Goal: Task Accomplishment & Management: Manage account settings

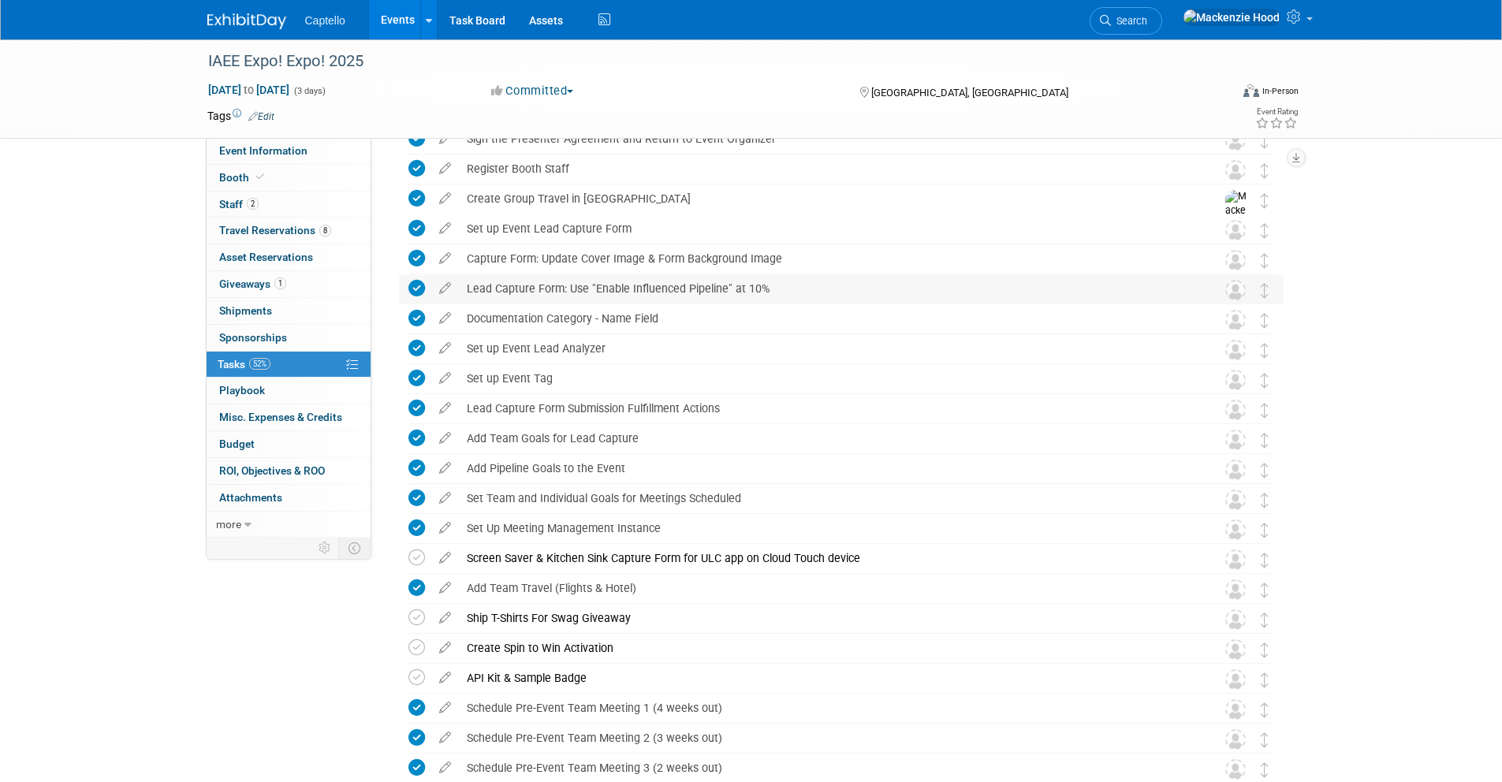
scroll to position [606, 0]
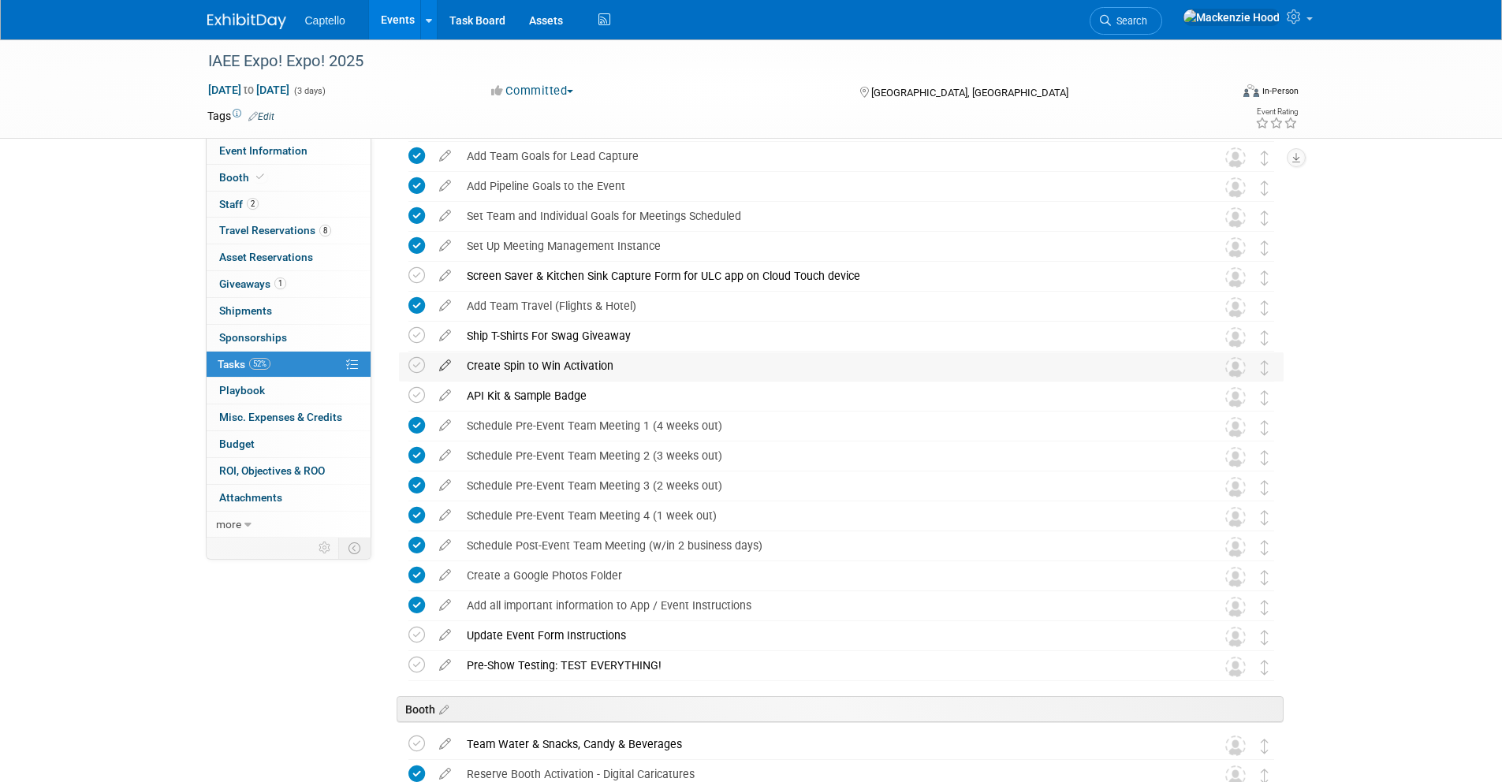
click at [449, 360] on icon at bounding box center [445, 362] width 28 height 20
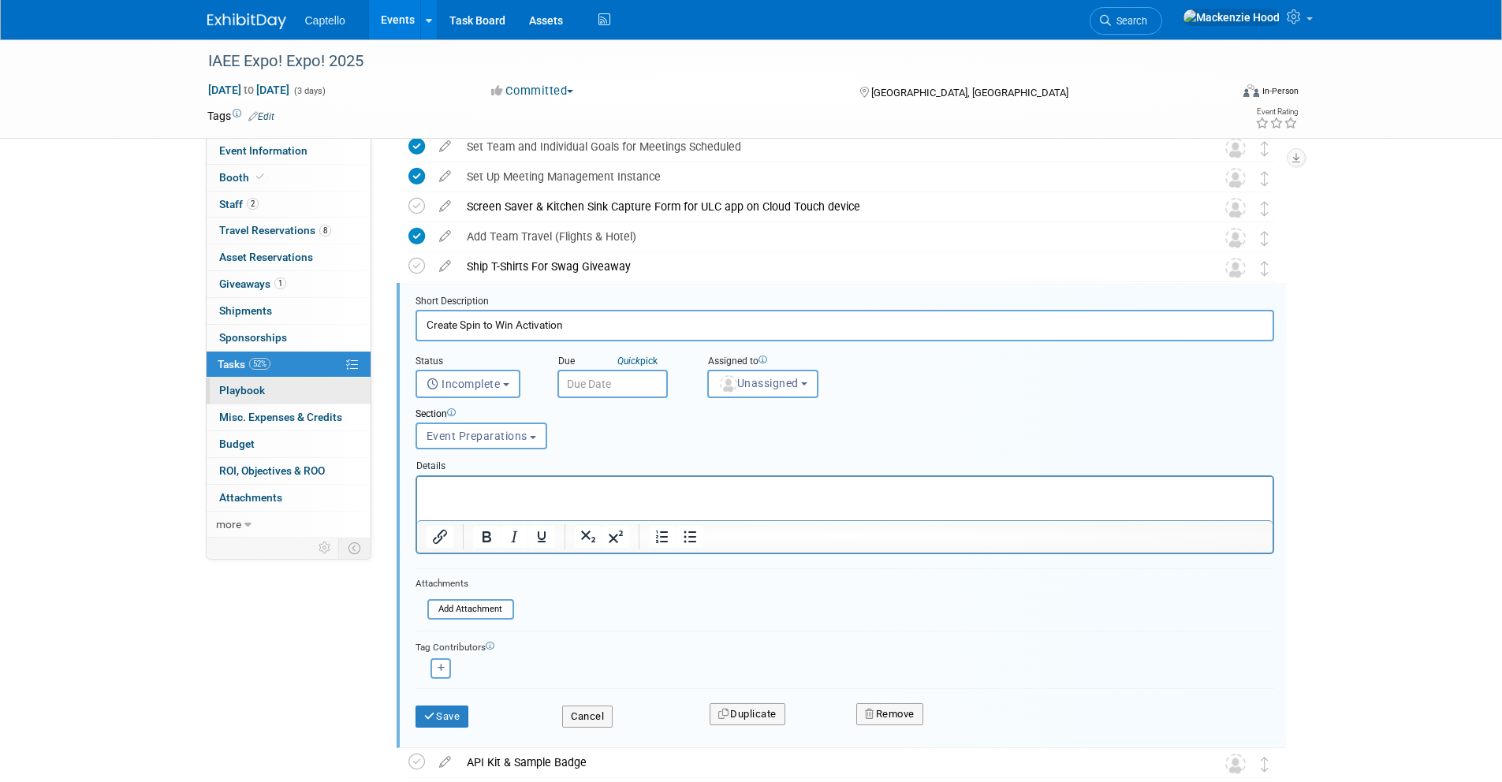
scroll to position [727, 0]
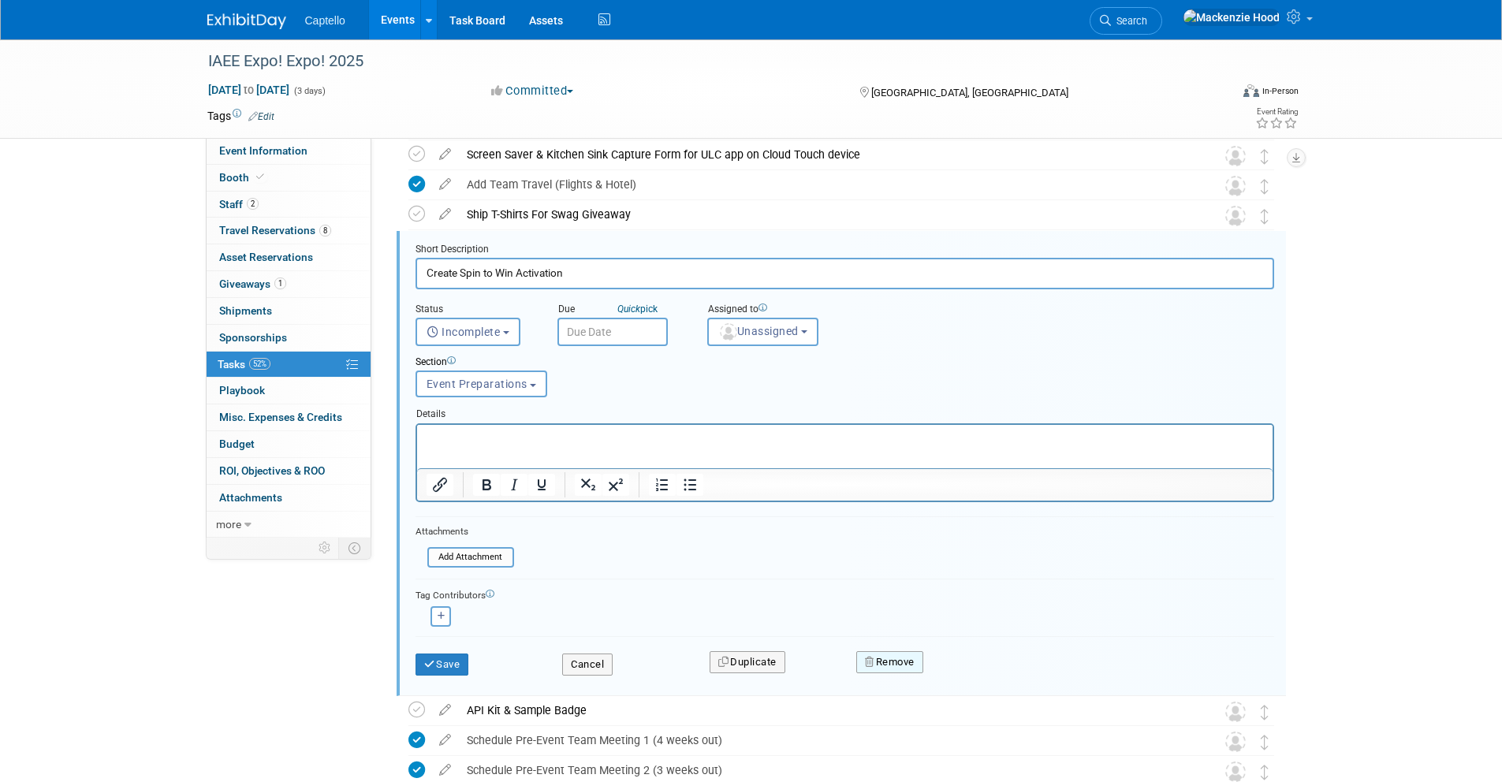
click at [909, 657] on button "Remove" at bounding box center [889, 662] width 67 height 22
click at [978, 674] on link "Yes" at bounding box center [979, 674] width 46 height 25
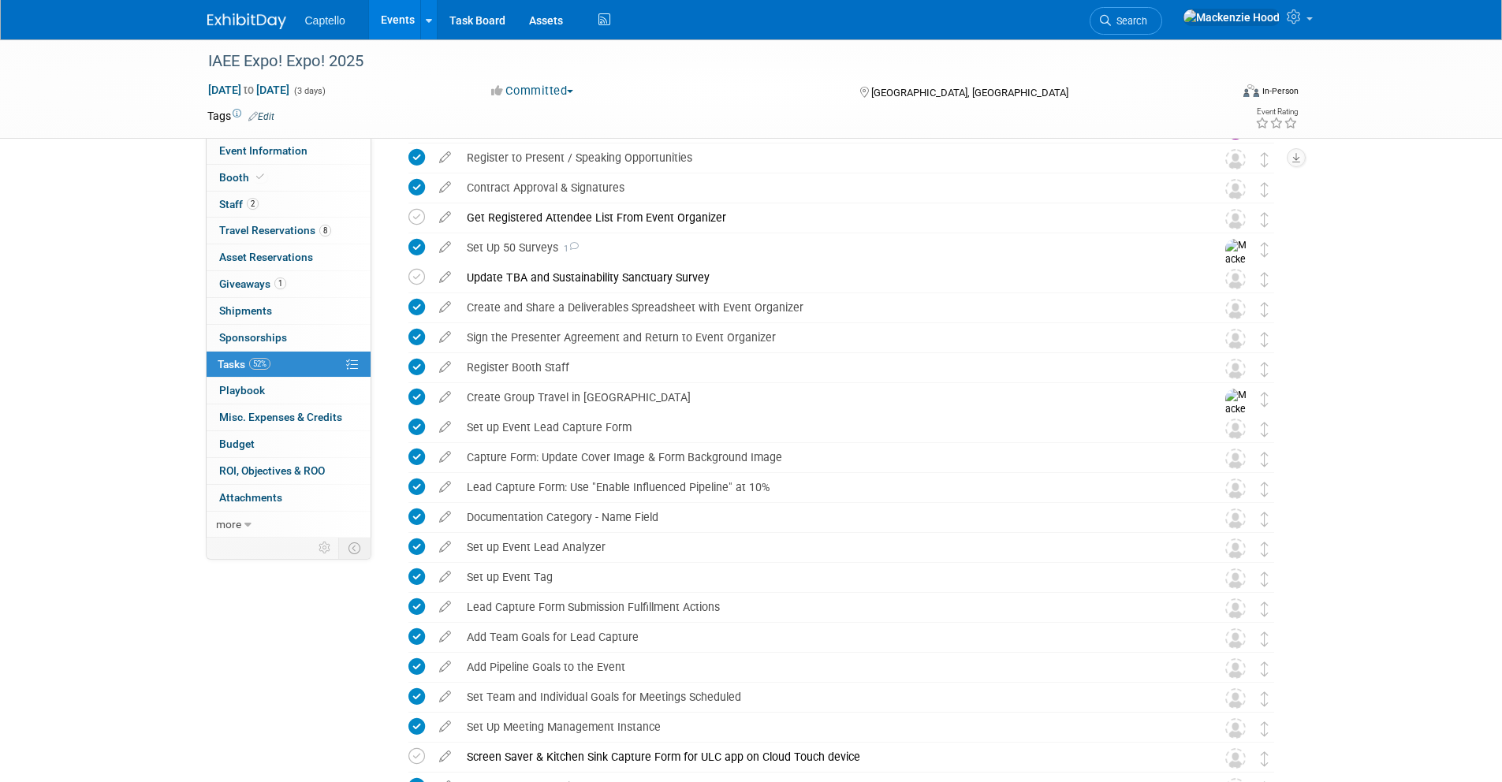
scroll to position [0, 0]
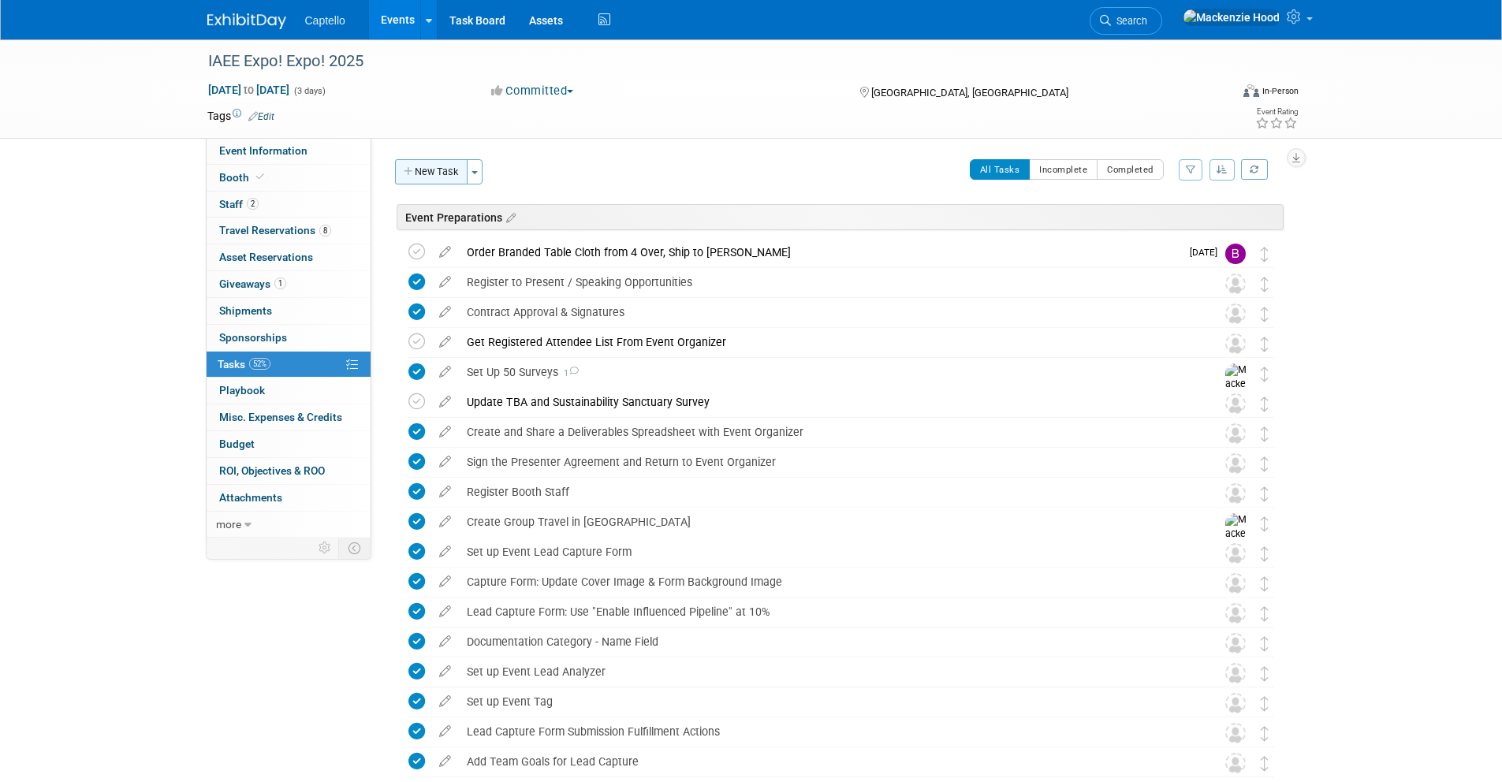
click at [448, 171] on button "New Task" at bounding box center [431, 171] width 73 height 25
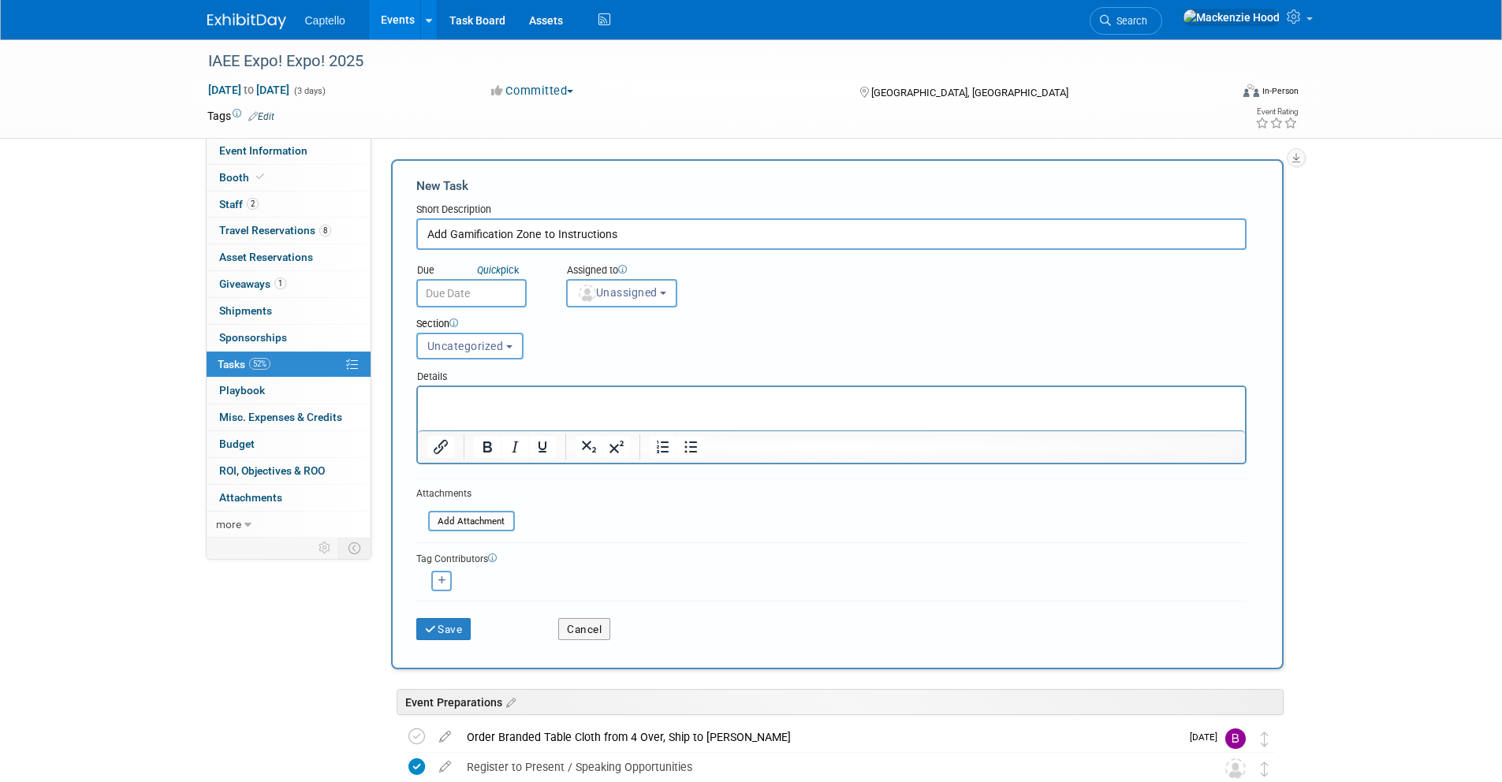
click at [659, 402] on p "Rich Text Area. Press ALT-0 for help." at bounding box center [831, 401] width 809 height 16
click at [952, 482] on div at bounding box center [831, 482] width 830 height 7
drag, startPoint x: 625, startPoint y: 230, endPoint x: 611, endPoint y: 231, distance: 13.4
click at [624, 230] on input "Add Gamification Zone to Instructions" at bounding box center [831, 234] width 830 height 32
drag, startPoint x: 611, startPoint y: 231, endPoint x: 620, endPoint y: 235, distance: 9.5
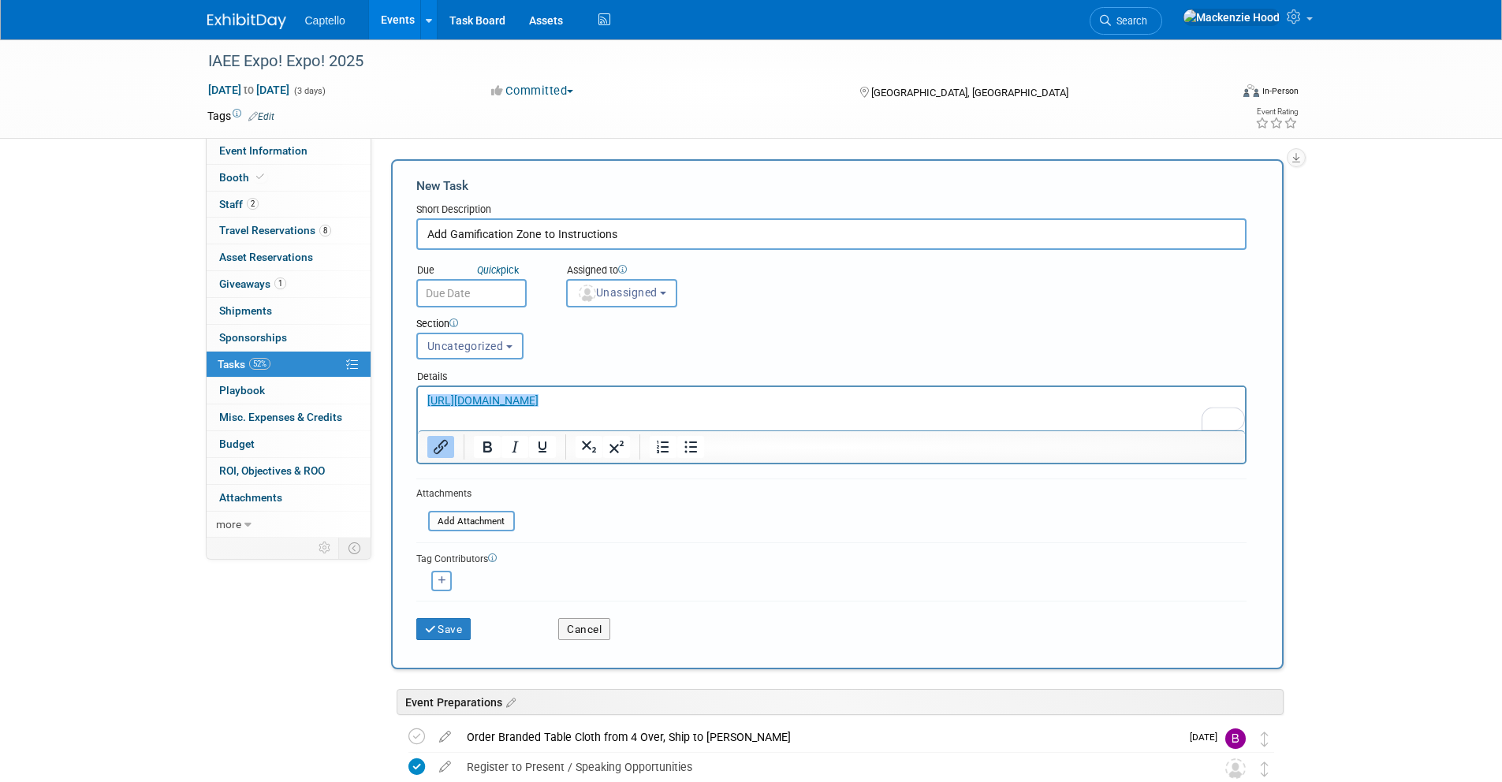
click at [619, 235] on input "Add Gamification Zone to Instructions" at bounding box center [831, 234] width 830 height 32
click at [626, 237] on input "Add Gamification Zone to Instructions" at bounding box center [831, 234] width 830 height 32
type input "Add Gamification Zone to Instructions"
click at [601, 195] on form "New Task Short Description Add Gamification Zone to Instructions Due Quick pick…" at bounding box center [837, 414] width 842 height 474
click at [1049, 384] on div "Details" at bounding box center [831, 374] width 830 height 23
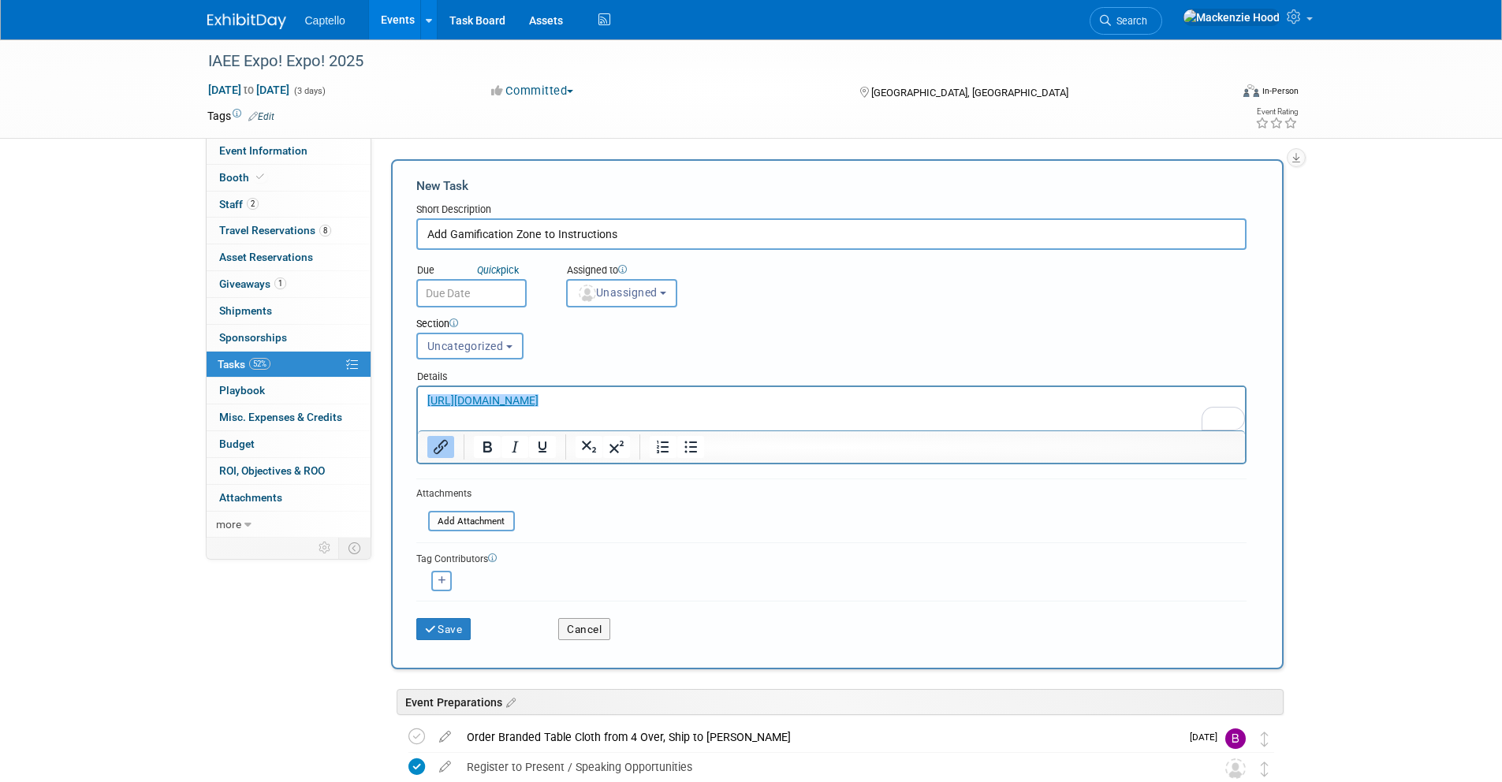
click at [1027, 400] on p "﻿https://capture.captello.com/capture/activation?a=1321&e=3f5b49cc03bcaf471faeb…" at bounding box center [831, 401] width 809 height 16
click at [493, 343] on span "Uncategorized" at bounding box center [465, 346] width 76 height 13
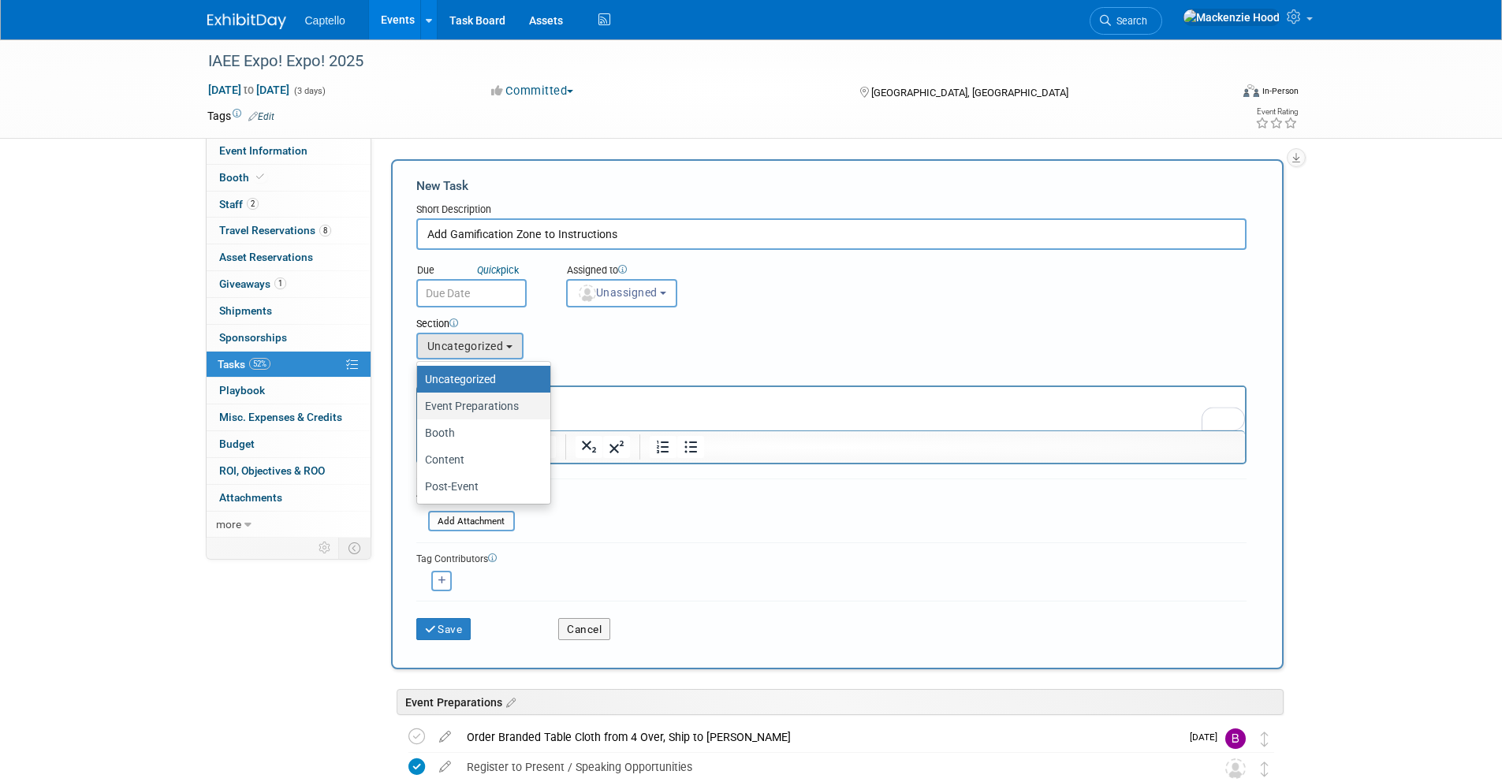
click at [478, 405] on label "Event Preparations" at bounding box center [480, 406] width 110 height 21
click at [420, 405] on input "Event Preparations" at bounding box center [414, 406] width 10 height 10
select select "11273321"
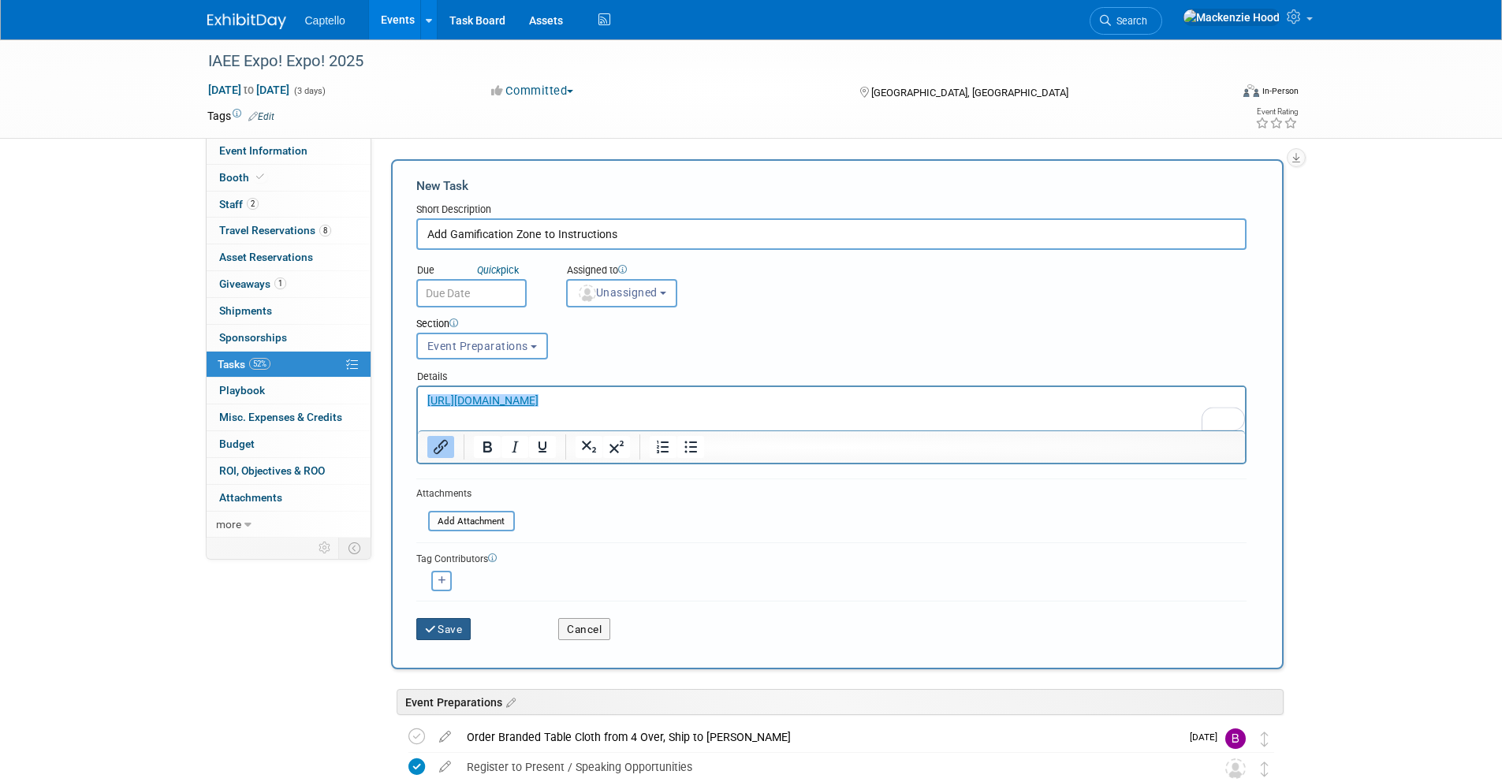
click at [436, 636] on button "Save" at bounding box center [443, 629] width 55 height 22
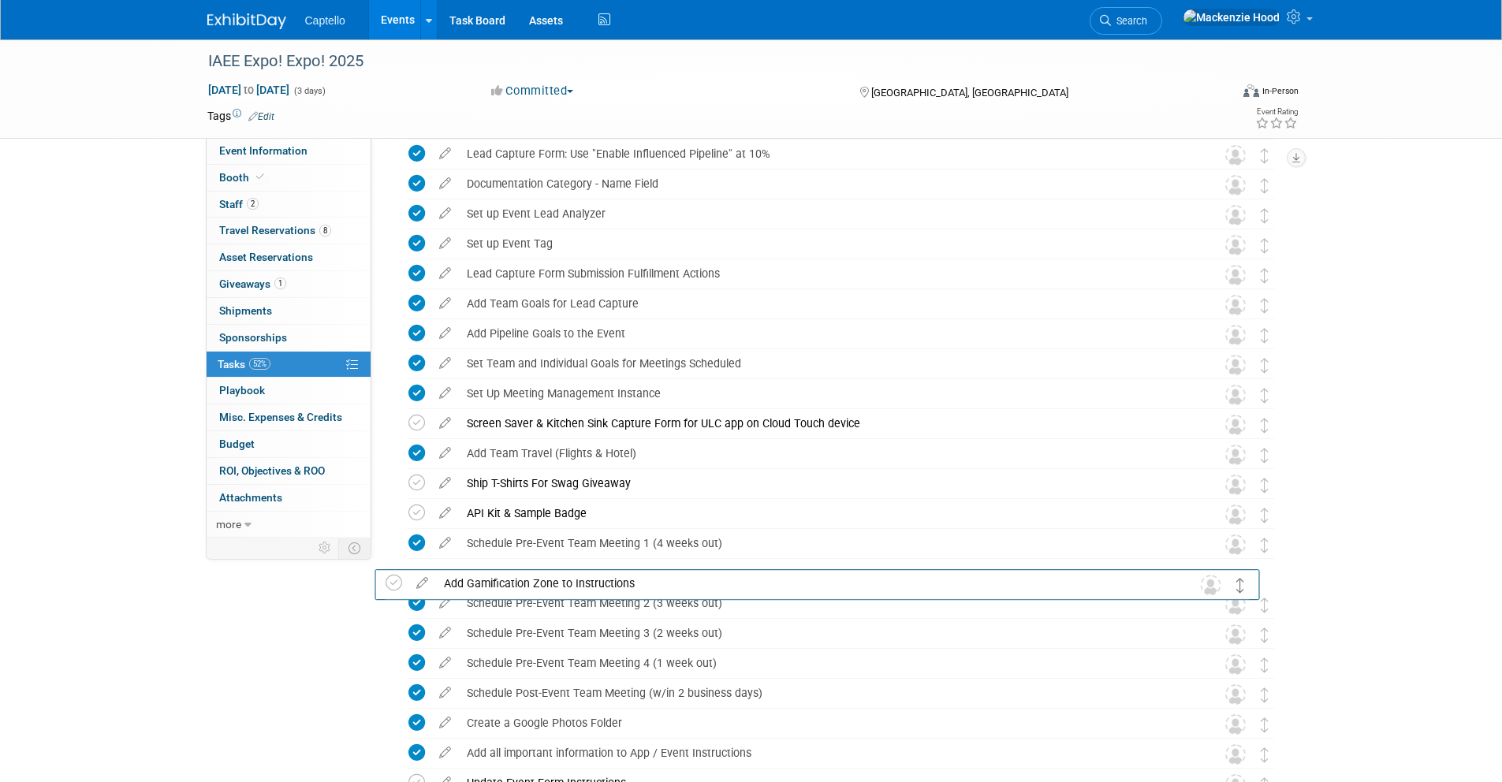
scroll to position [457, 0]
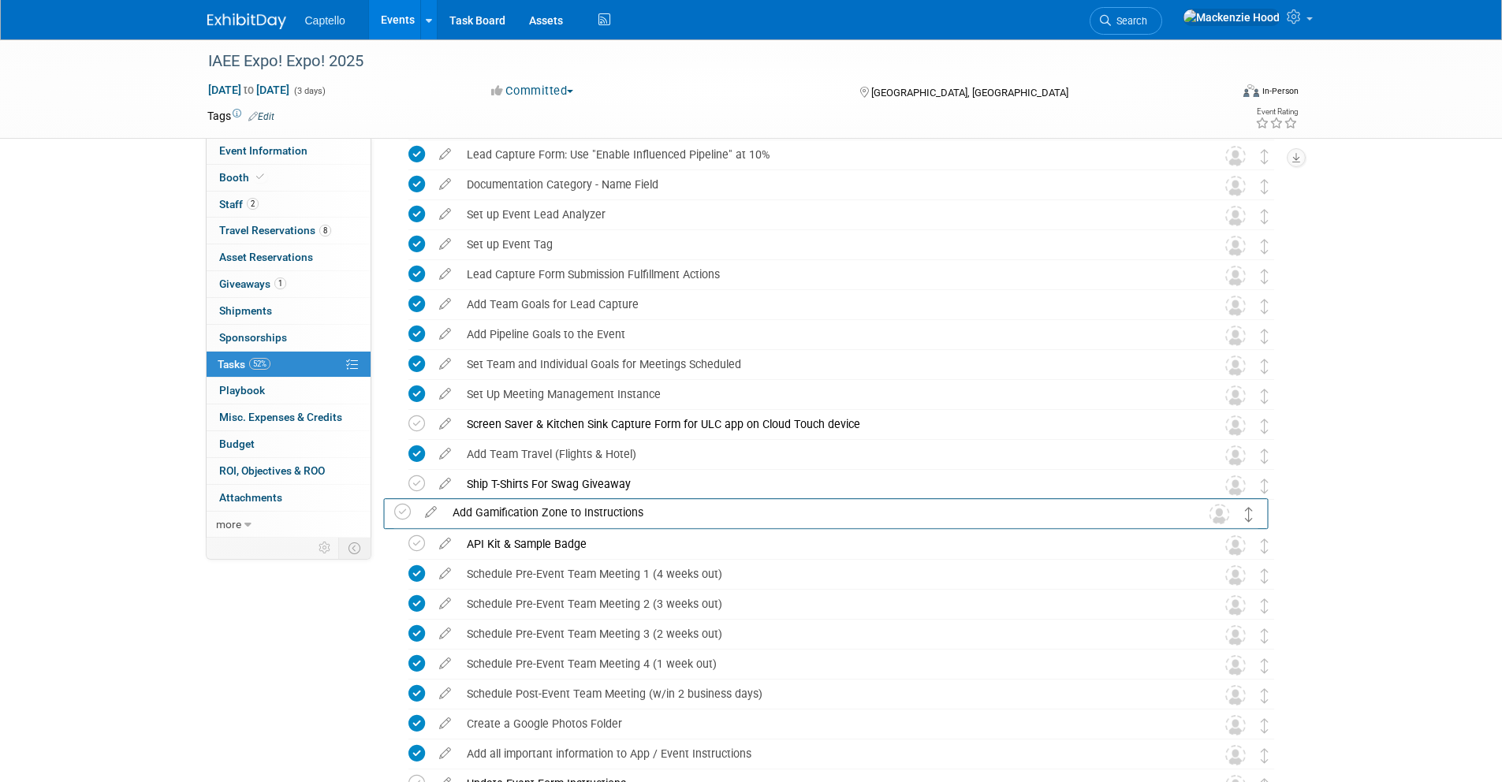
drag, startPoint x: 1259, startPoint y: 253, endPoint x: 1245, endPoint y: 512, distance: 259.0
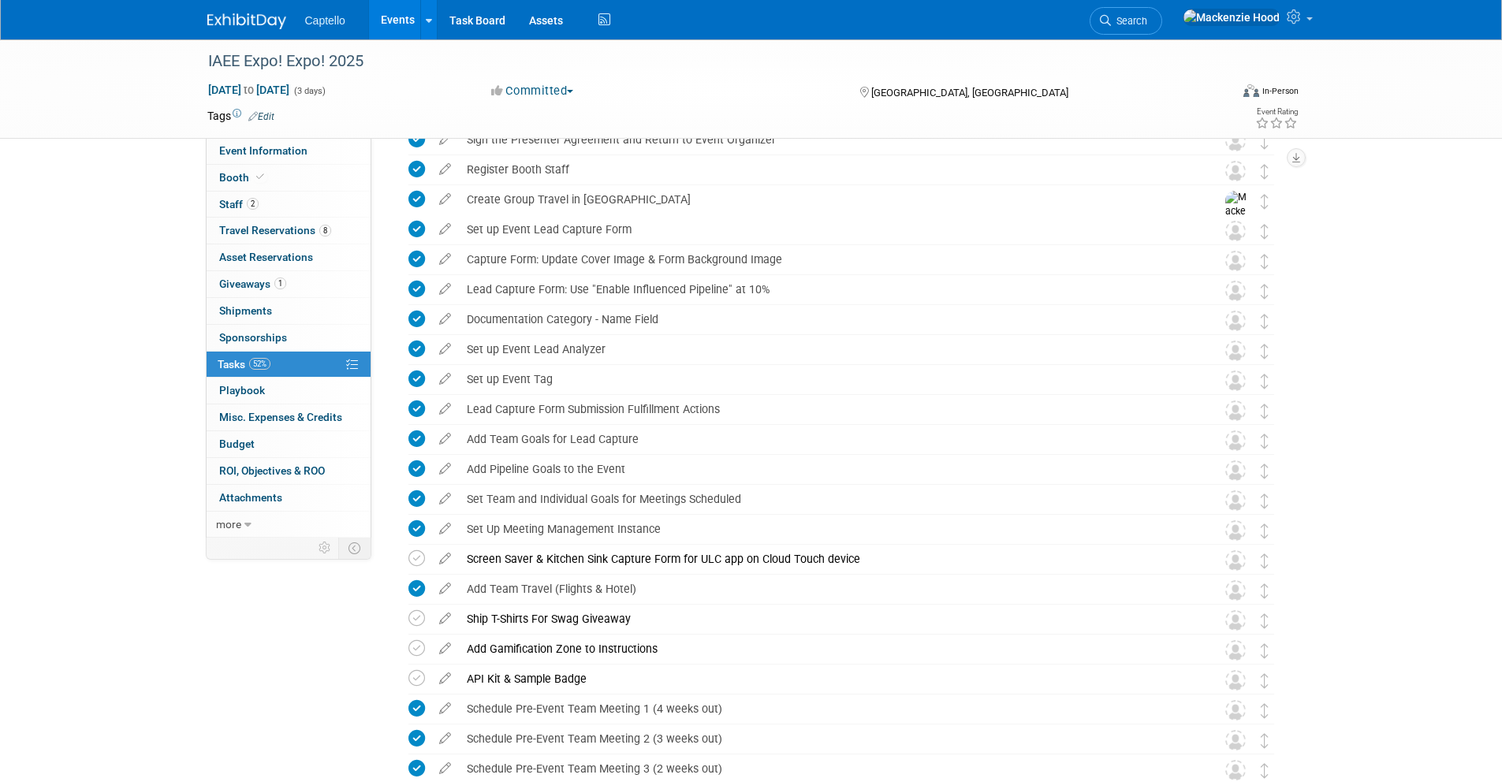
scroll to position [0, 0]
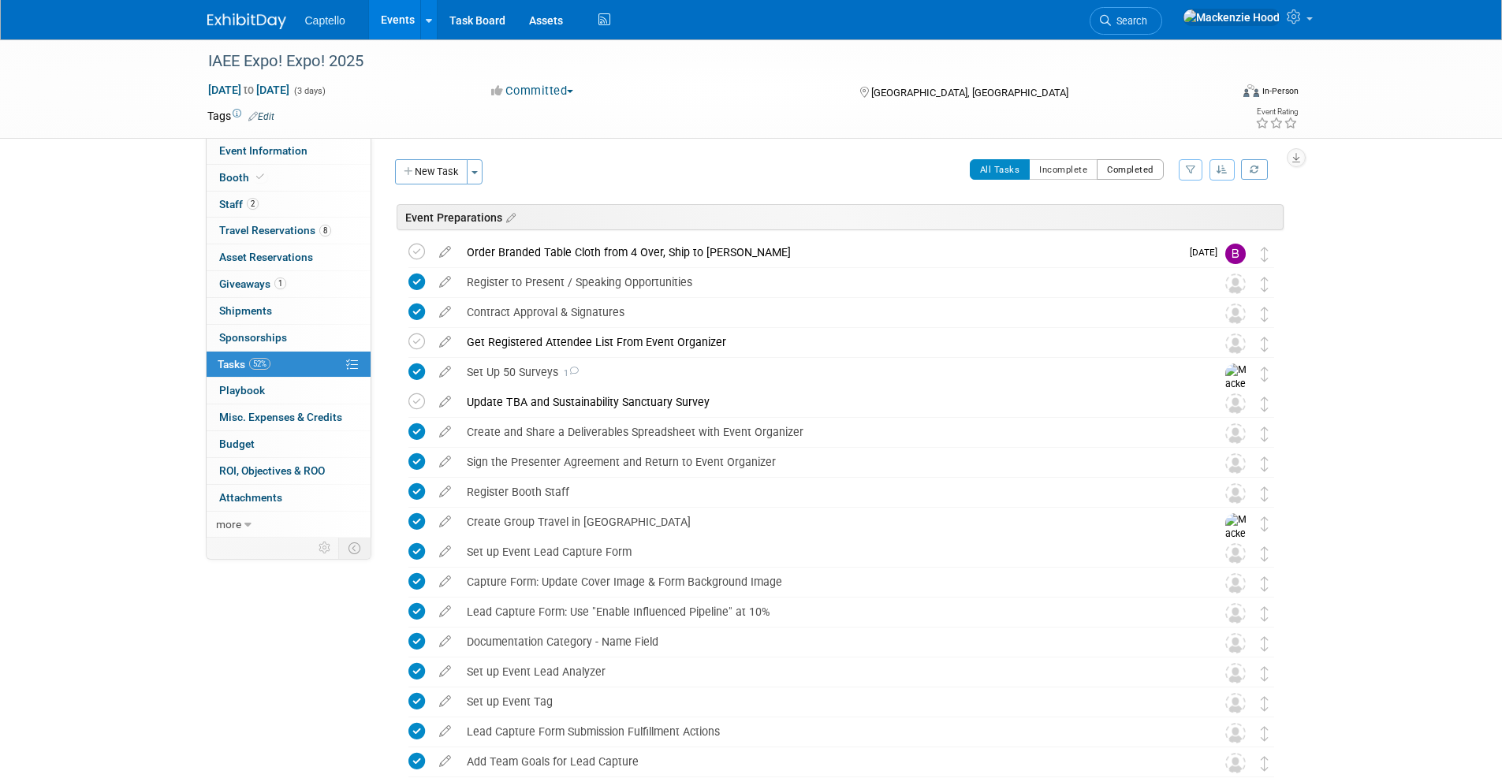
click at [1159, 170] on button "Completed" at bounding box center [1130, 169] width 67 height 21
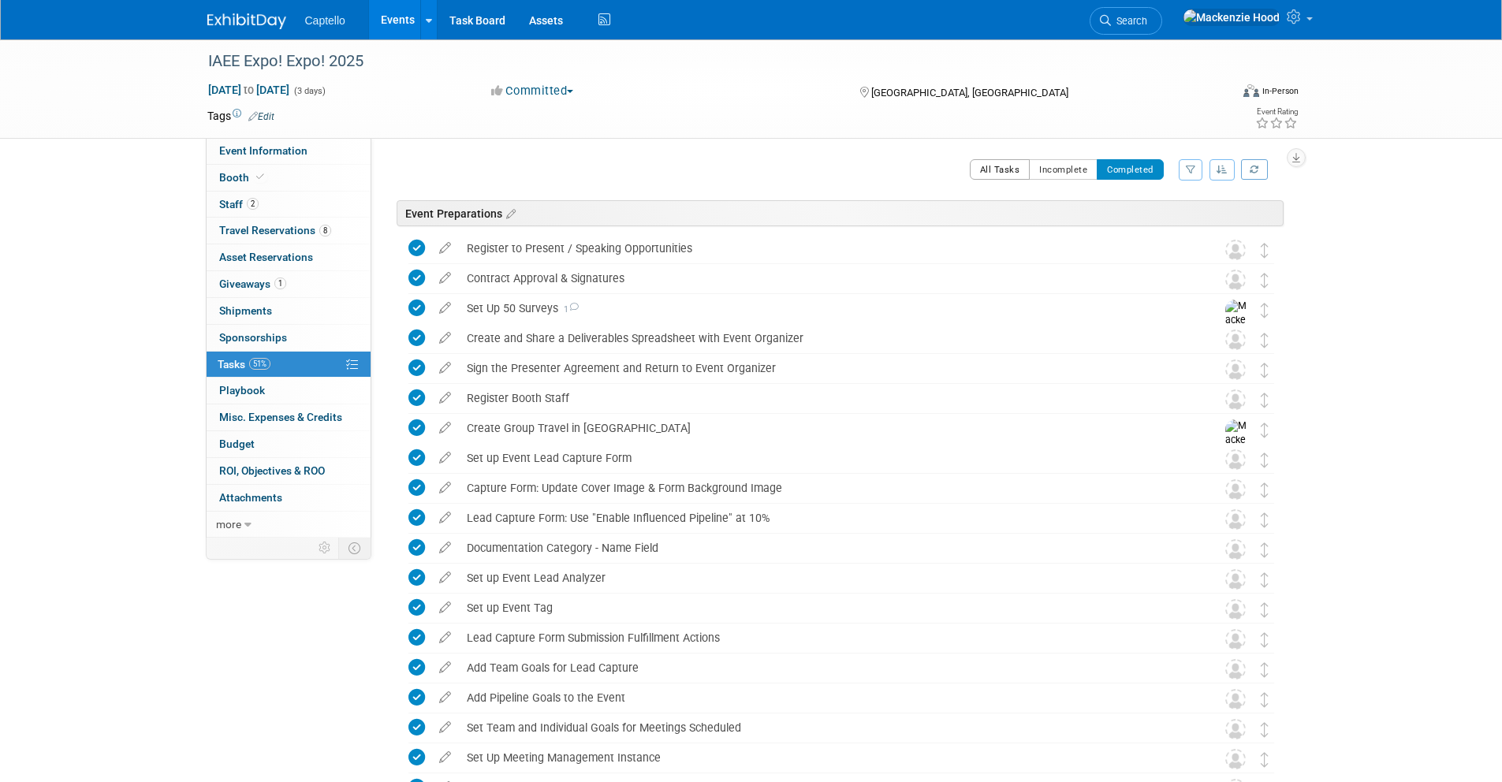
click at [1012, 171] on button "All Tasks" at bounding box center [1000, 169] width 61 height 21
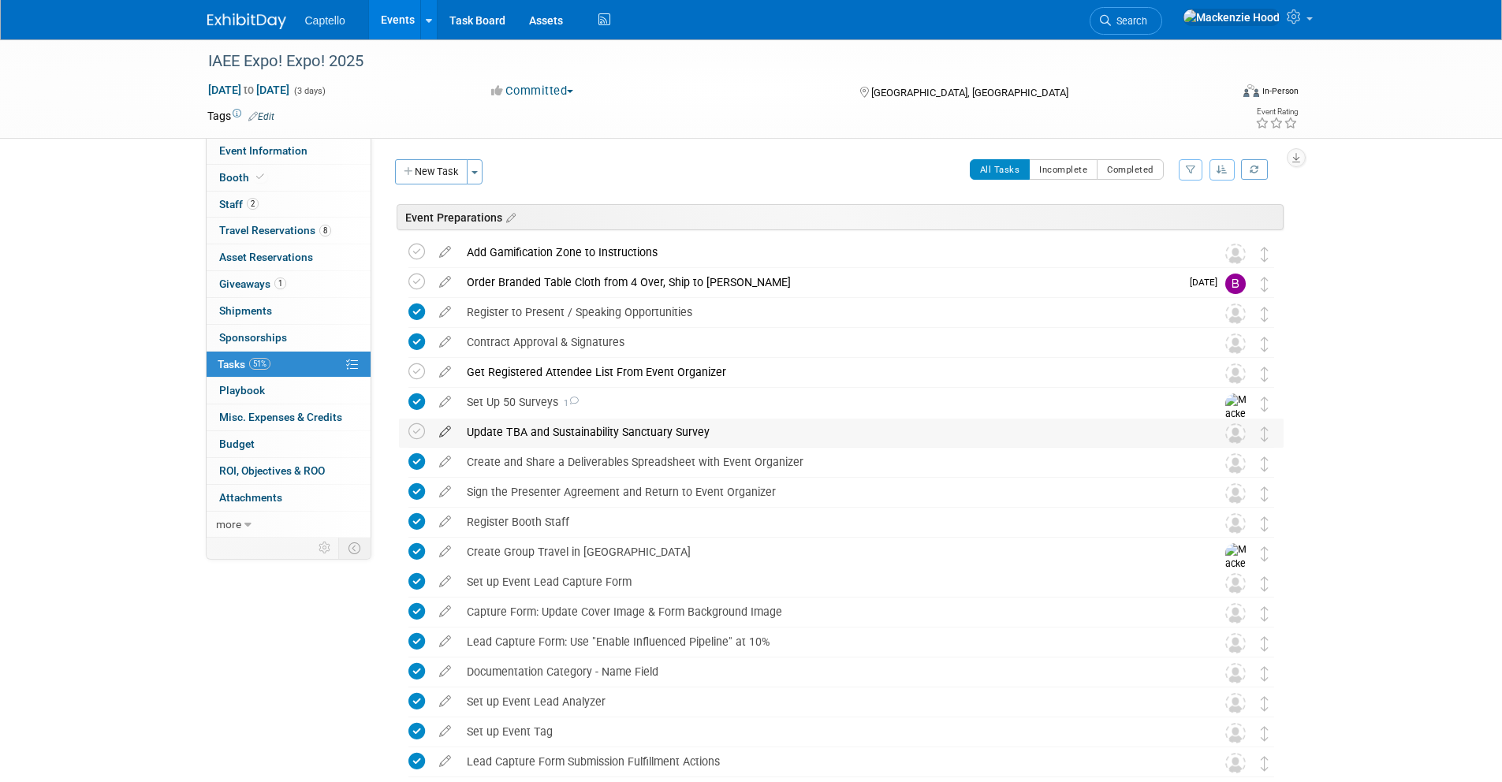
click at [445, 429] on icon at bounding box center [445, 429] width 28 height 20
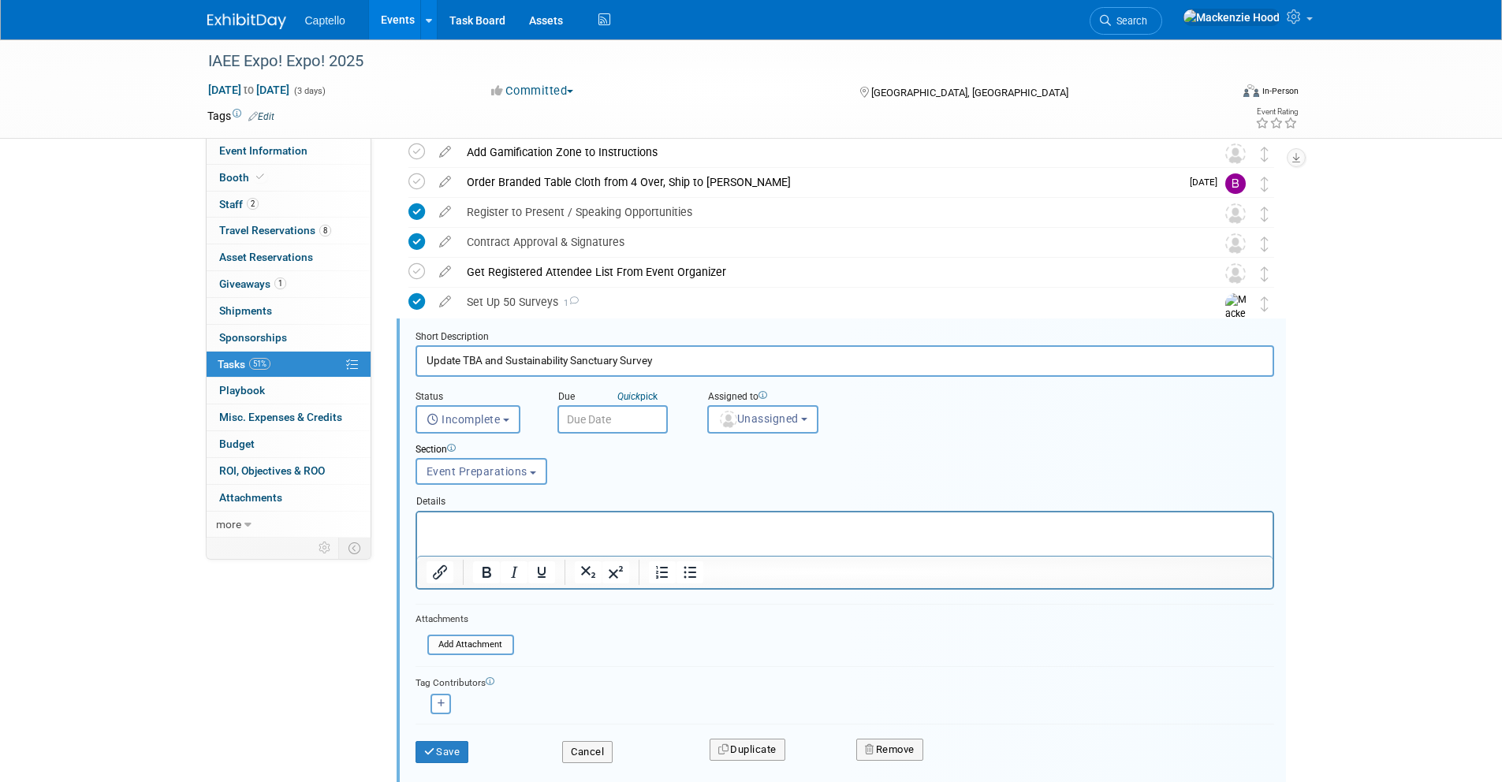
scroll to position [188, 0]
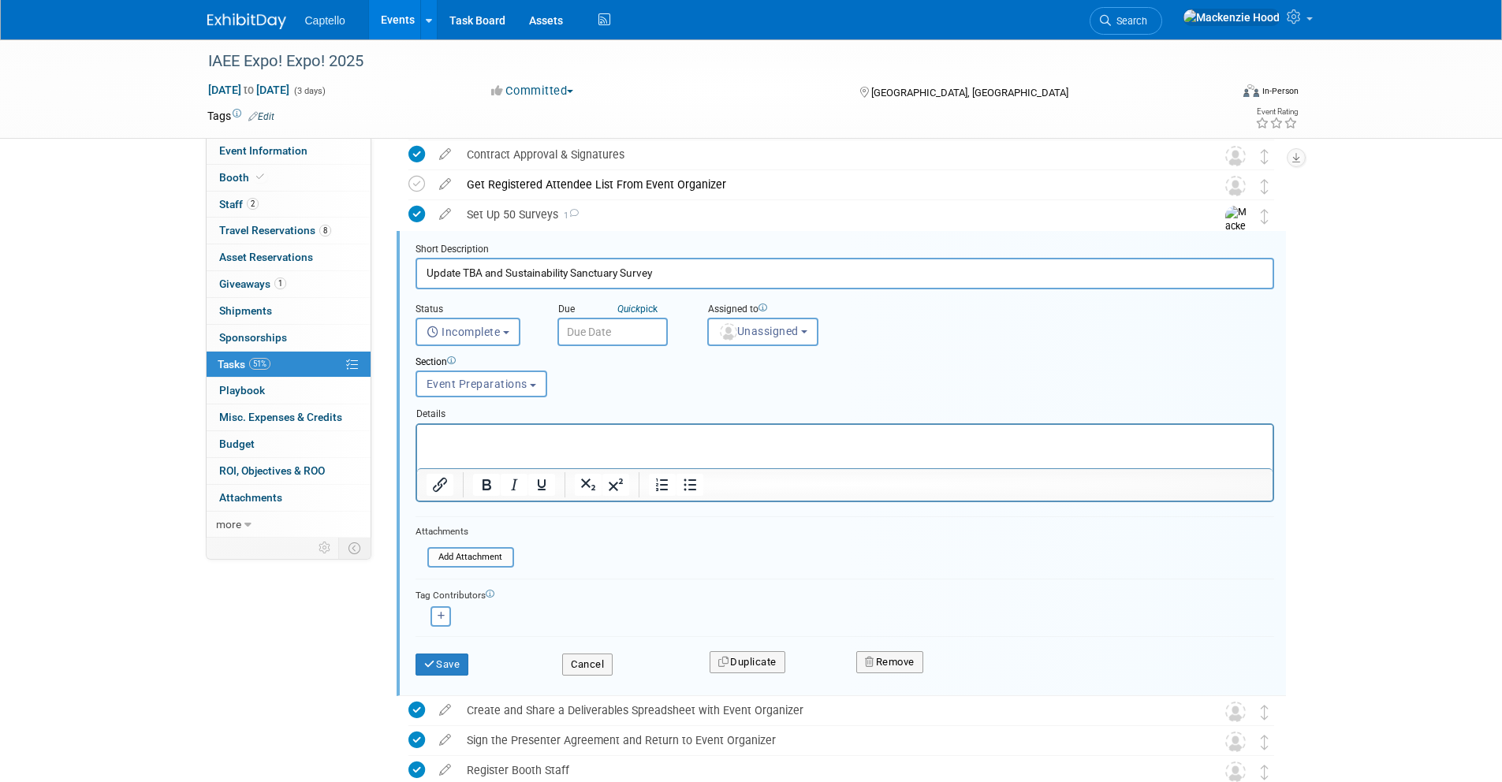
drag, startPoint x: 660, startPoint y: 274, endPoint x: 463, endPoint y: 273, distance: 197.1
click at [463, 273] on input "Update TBA and Sustainability Sanctuary Survey" at bounding box center [845, 273] width 859 height 31
type input "Update Surveys with Changes"
click at [433, 656] on button "Save" at bounding box center [443, 665] width 54 height 22
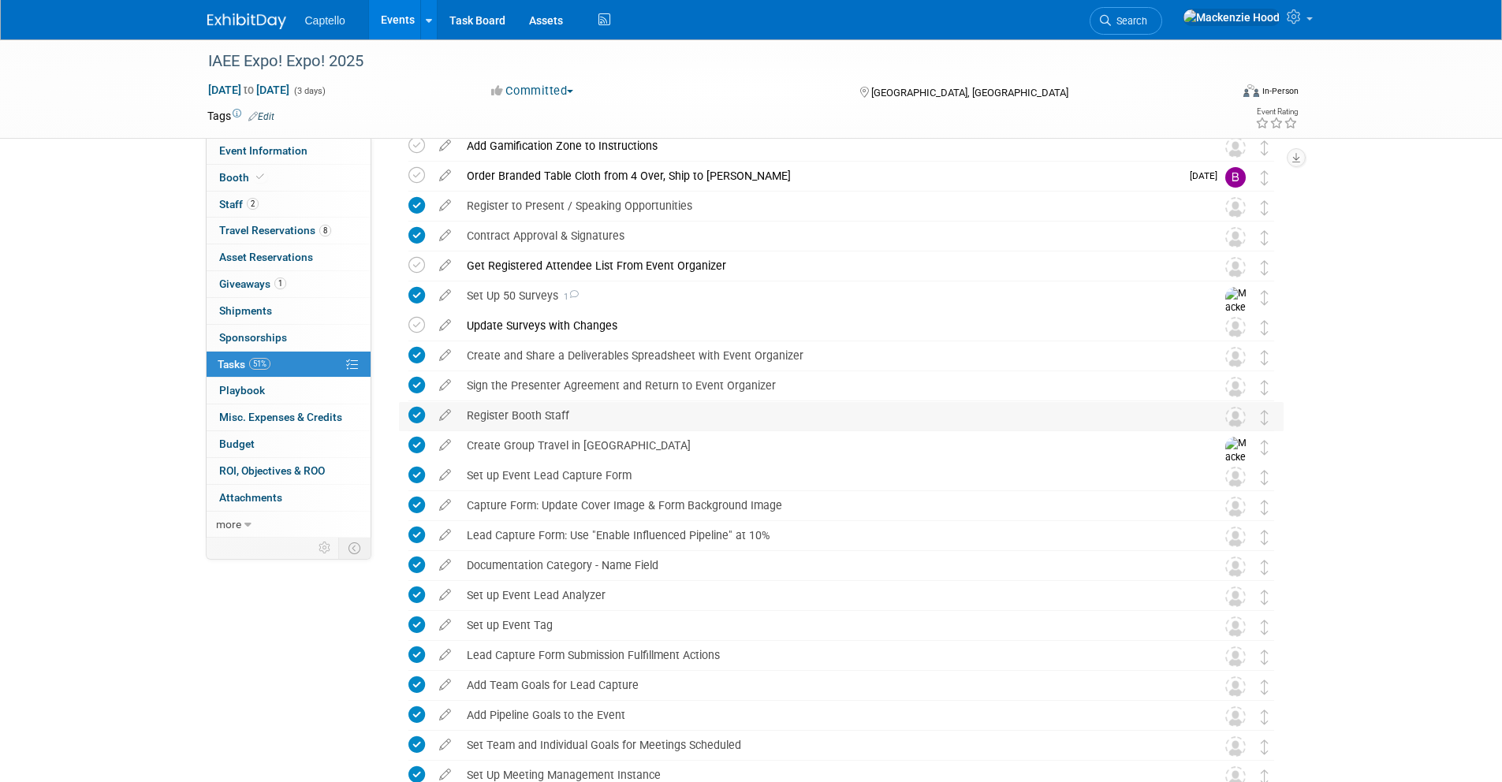
scroll to position [0, 0]
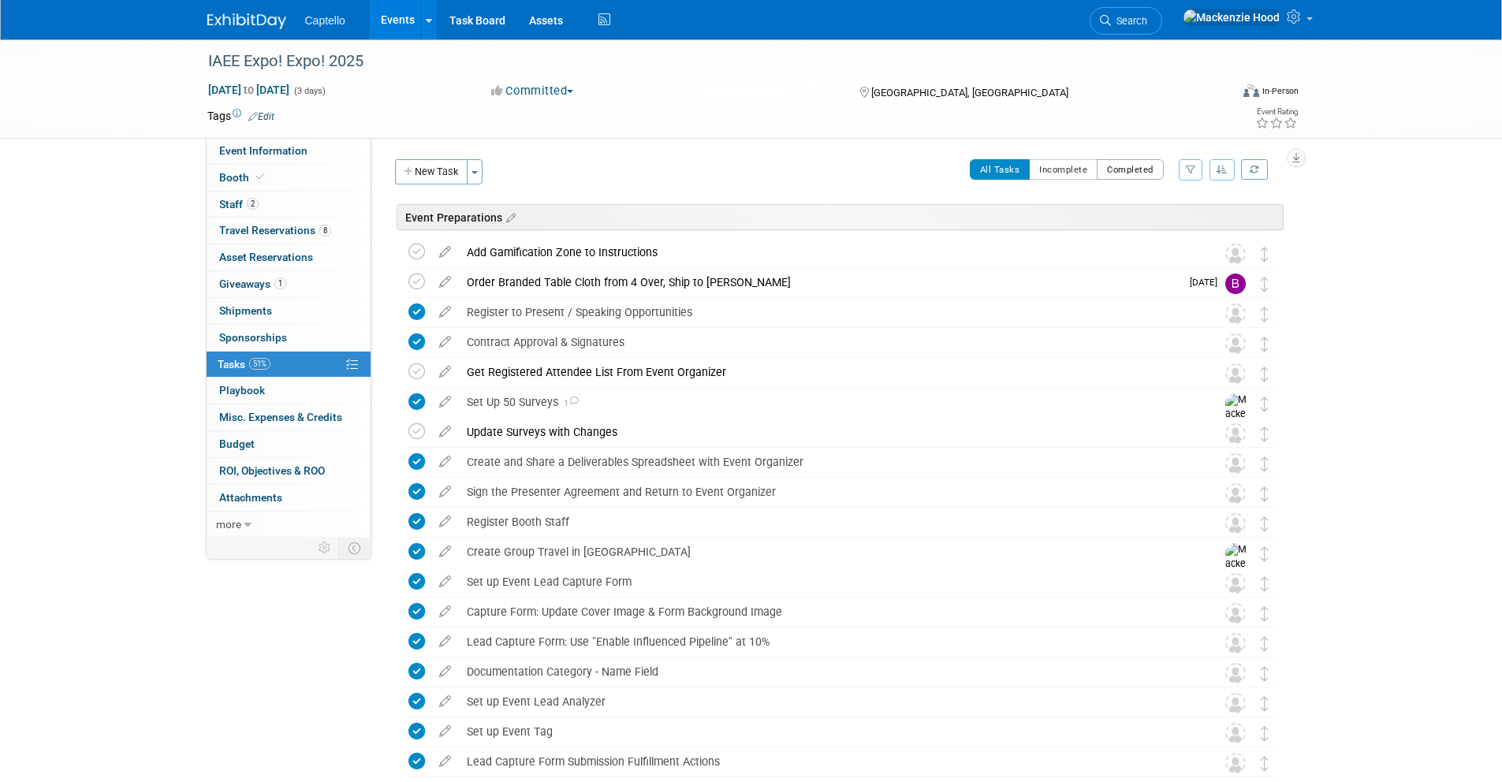
click at [1102, 170] on button "Completed" at bounding box center [1130, 169] width 67 height 21
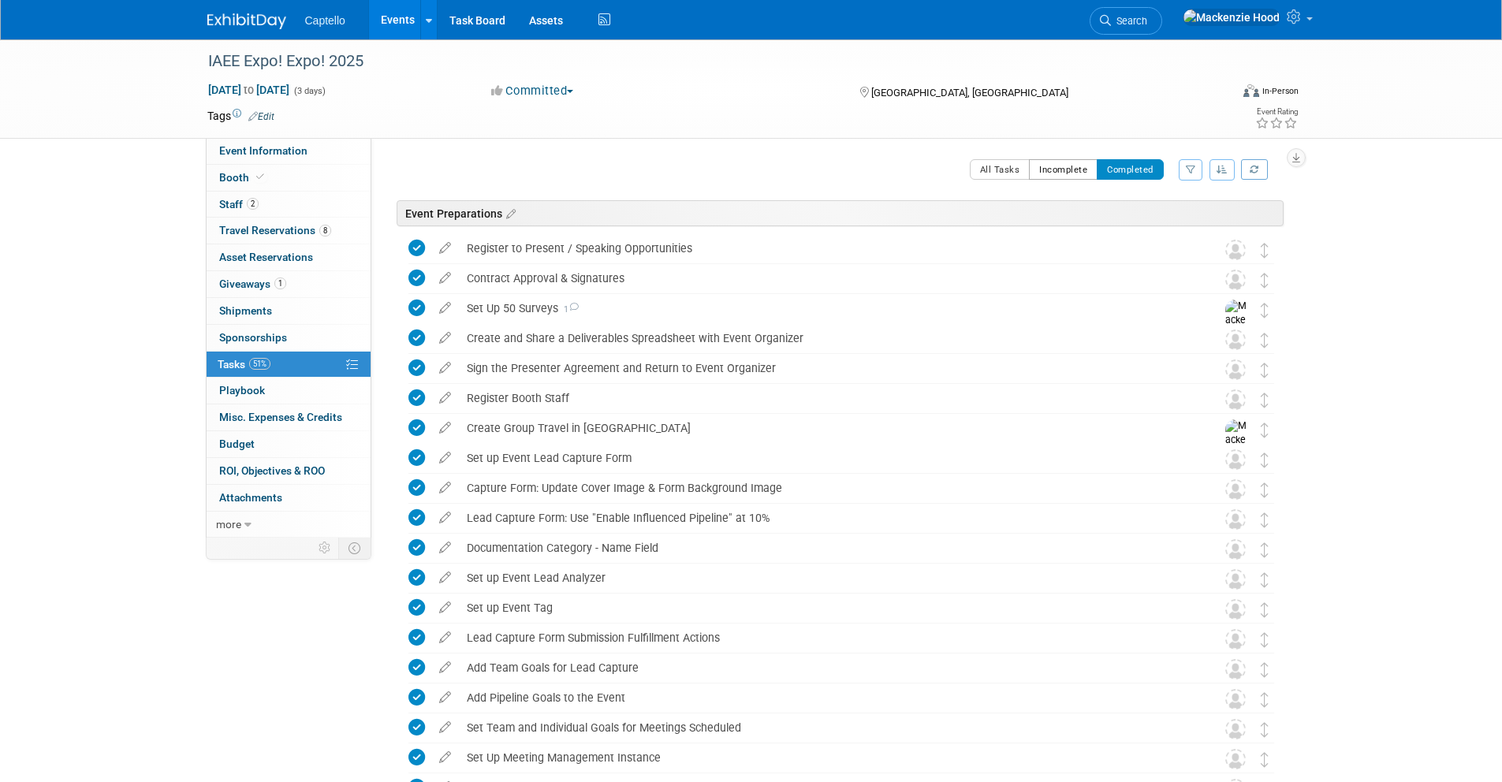
click at [1066, 173] on button "Incomplete" at bounding box center [1063, 169] width 69 height 21
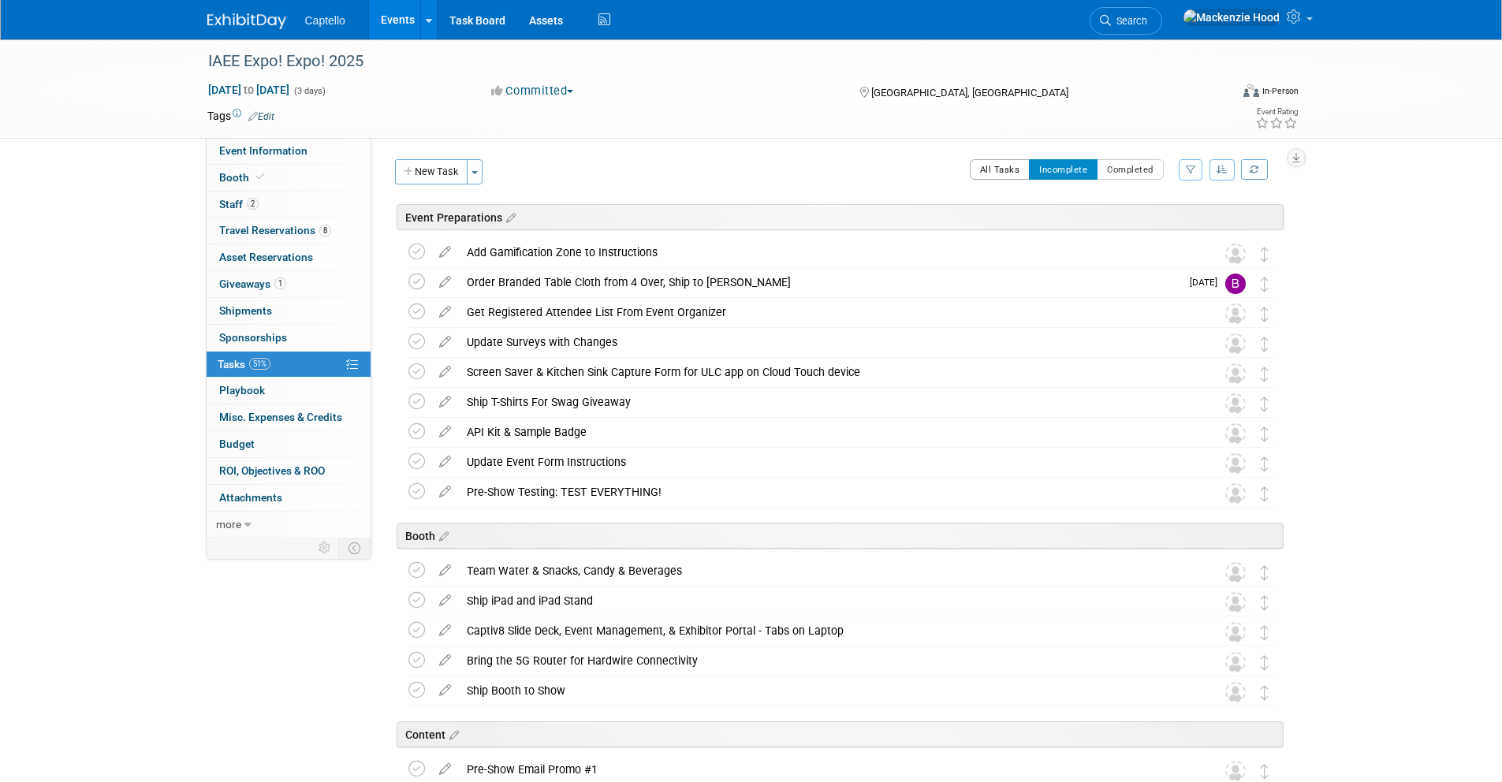
click at [990, 173] on button "All Tasks" at bounding box center [1000, 169] width 61 height 21
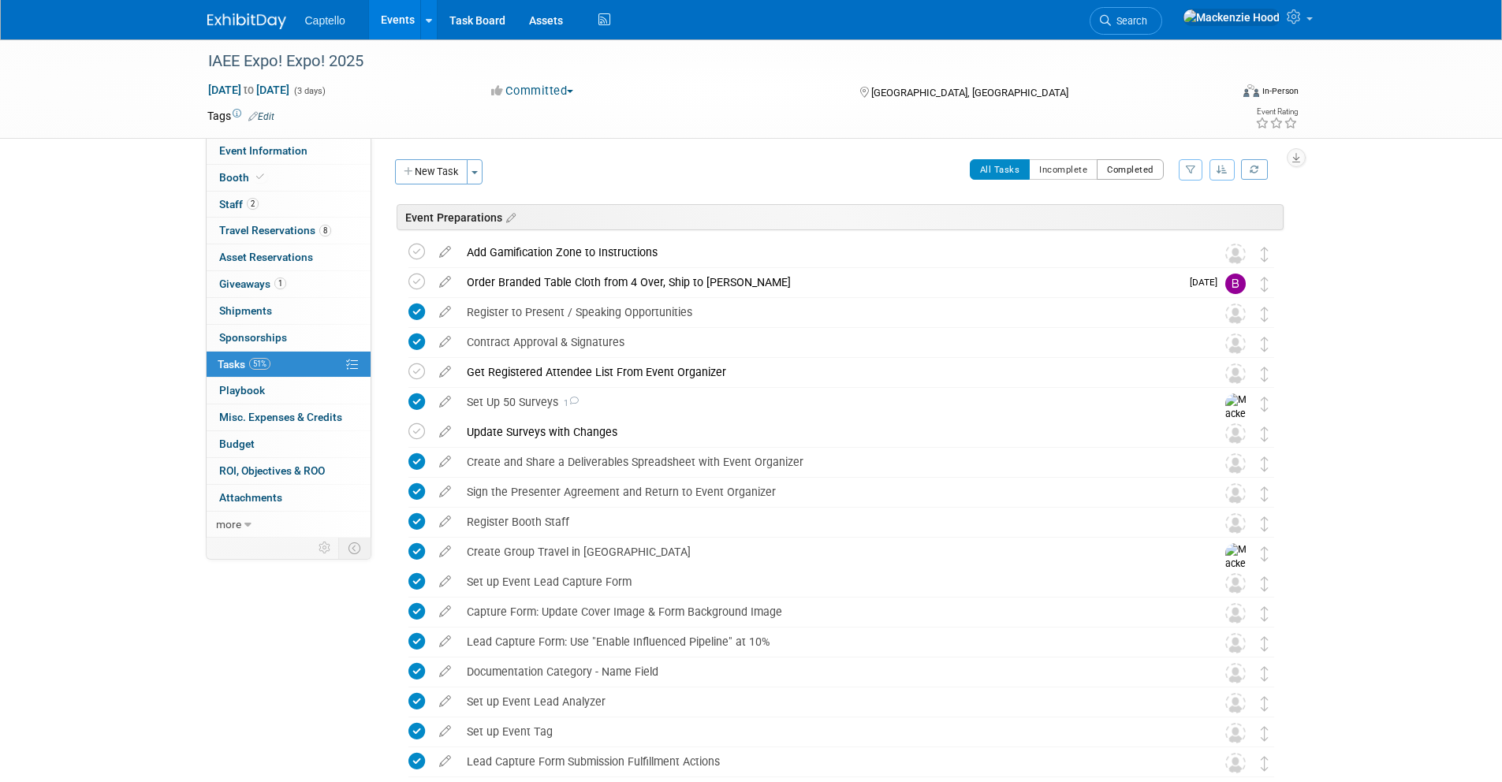
click at [1115, 166] on button "Completed" at bounding box center [1130, 169] width 67 height 21
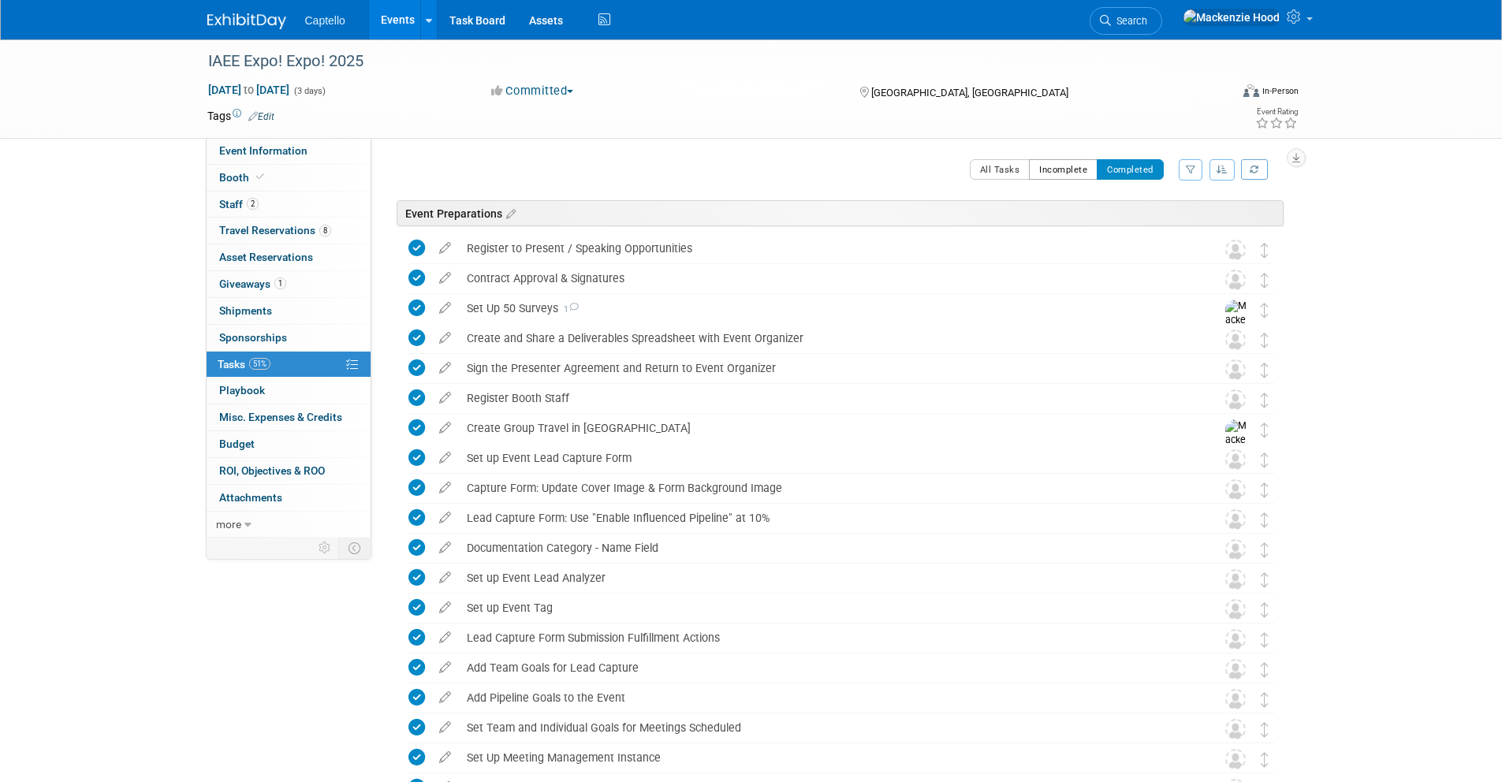
click at [1082, 169] on button "Incomplete" at bounding box center [1063, 169] width 69 height 21
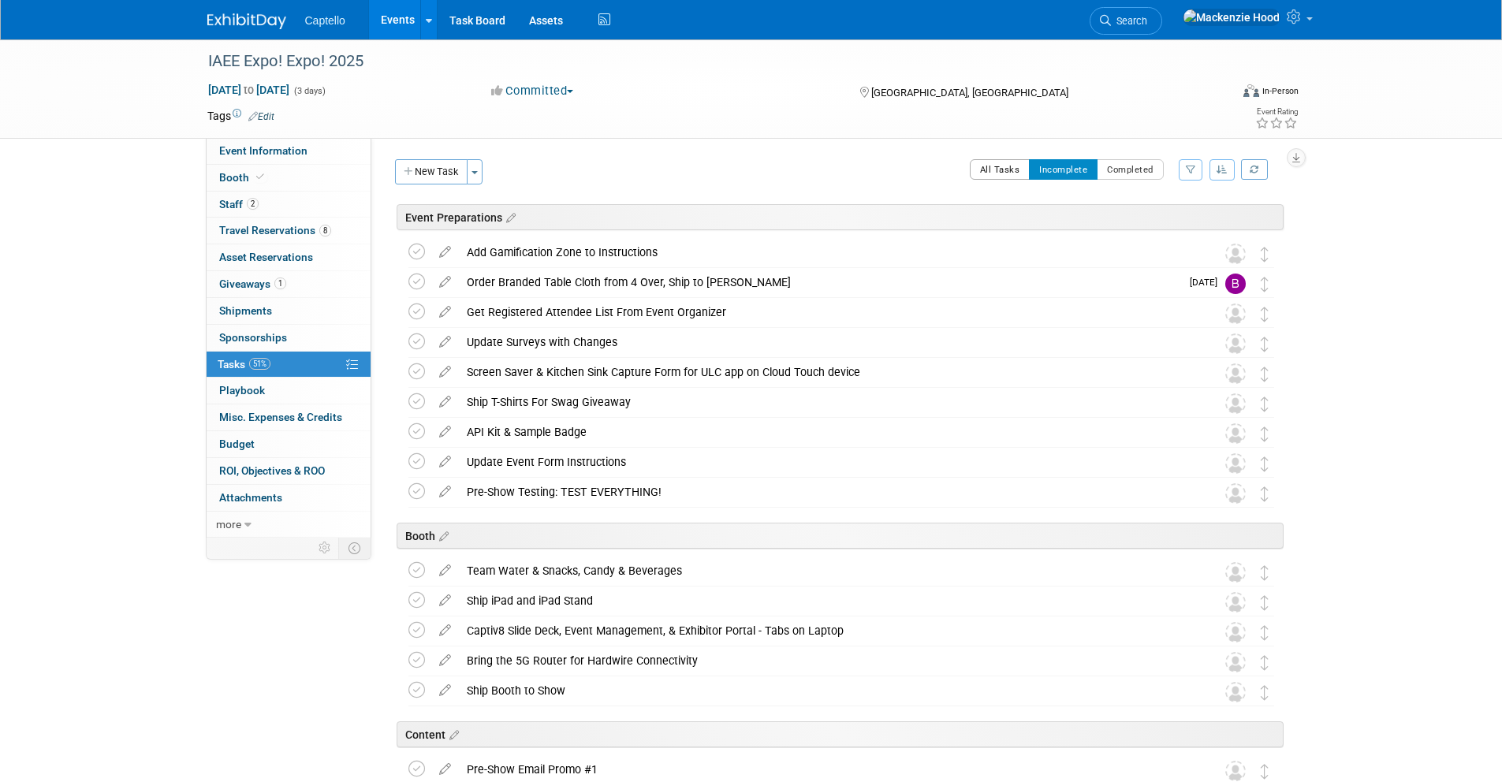
click at [978, 167] on button "All Tasks" at bounding box center [1000, 169] width 61 height 21
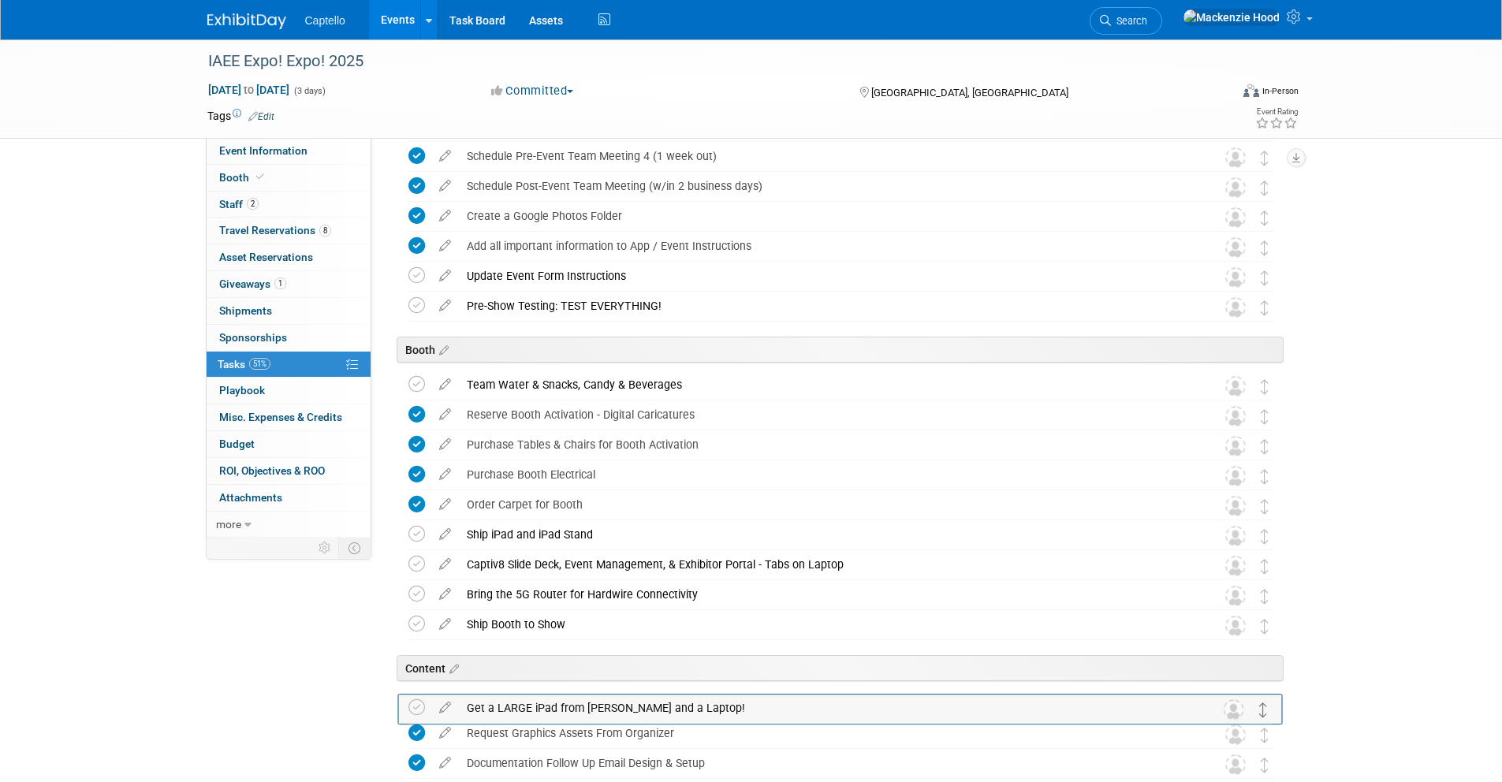
scroll to position [954, 0]
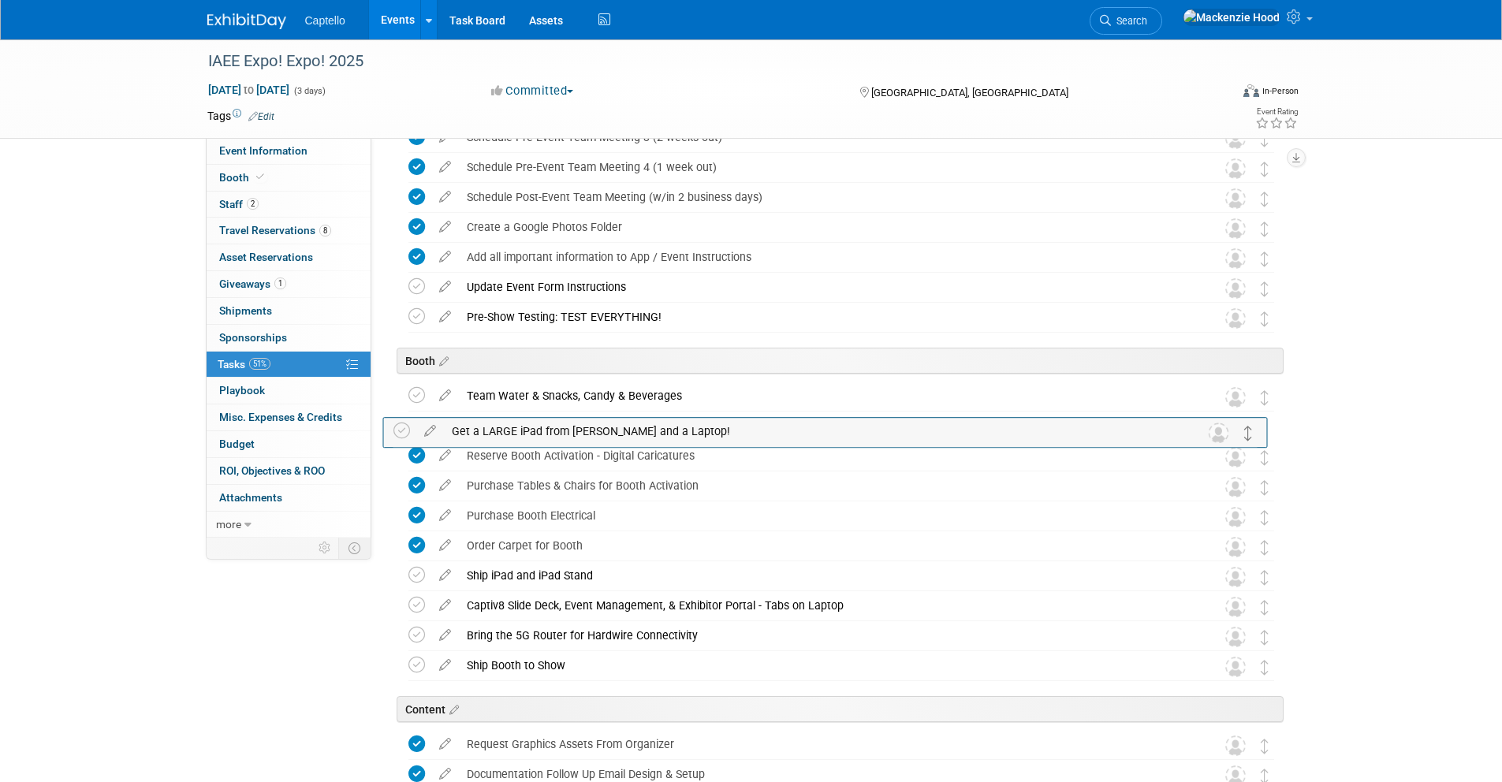
drag, startPoint x: 1265, startPoint y: 672, endPoint x: 1249, endPoint y: 433, distance: 239.5
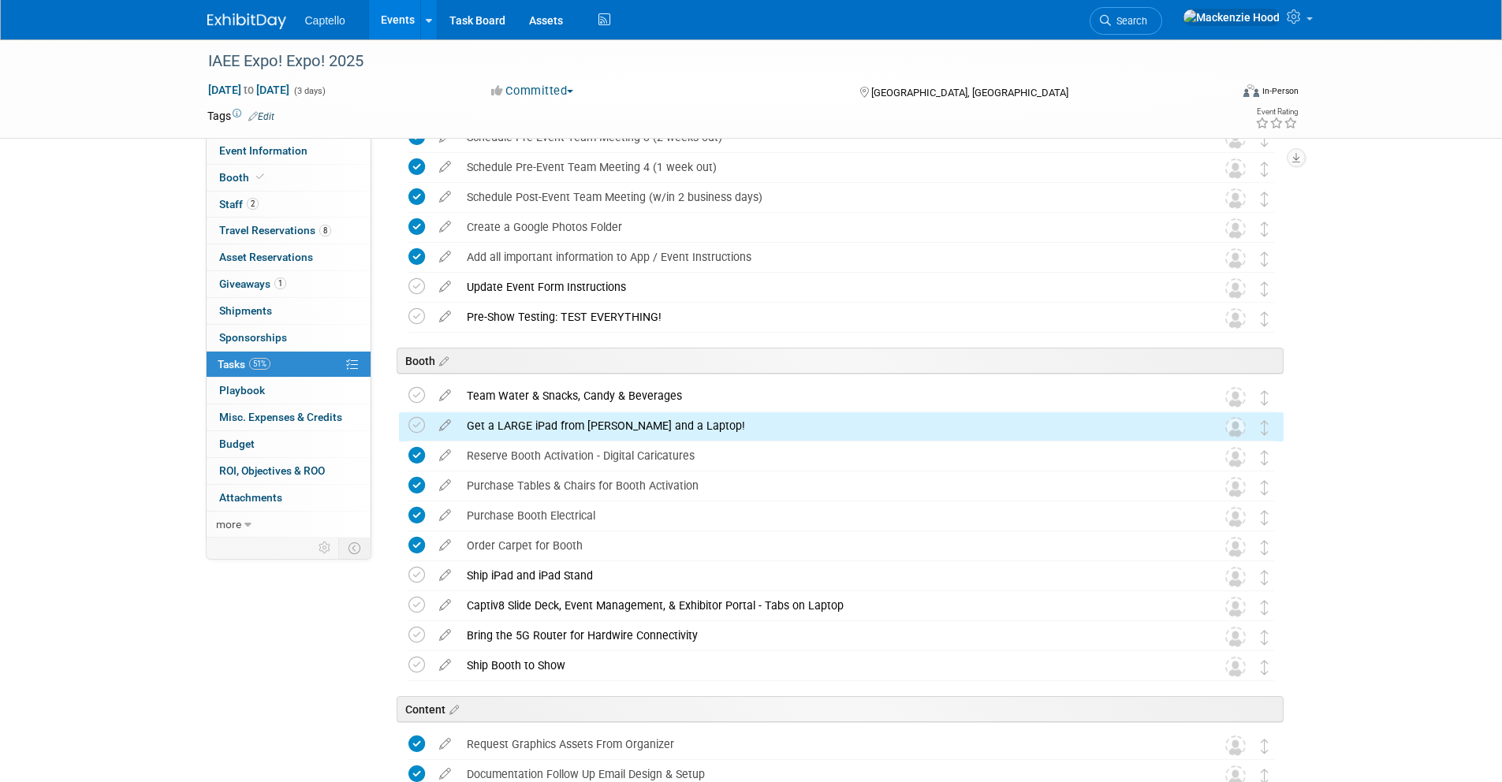
click at [1394, 409] on div "IAEE Expo! Expo! 2025 Dec 8, 2025 to Dec 10, 2025 (3 days) Dec 8, 2025 to Dec 1…" at bounding box center [751, 334] width 1502 height 2499
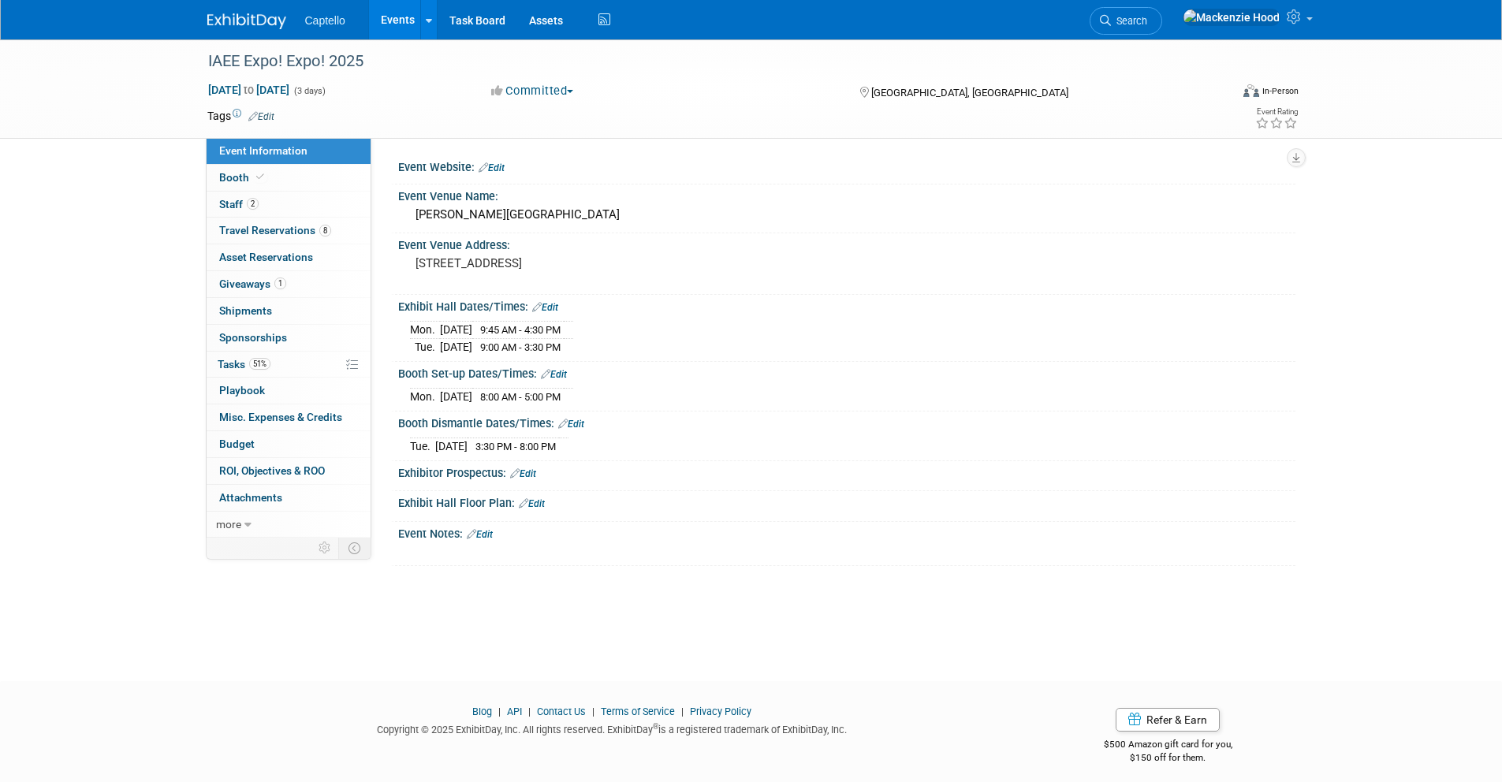
scroll to position [9, 0]
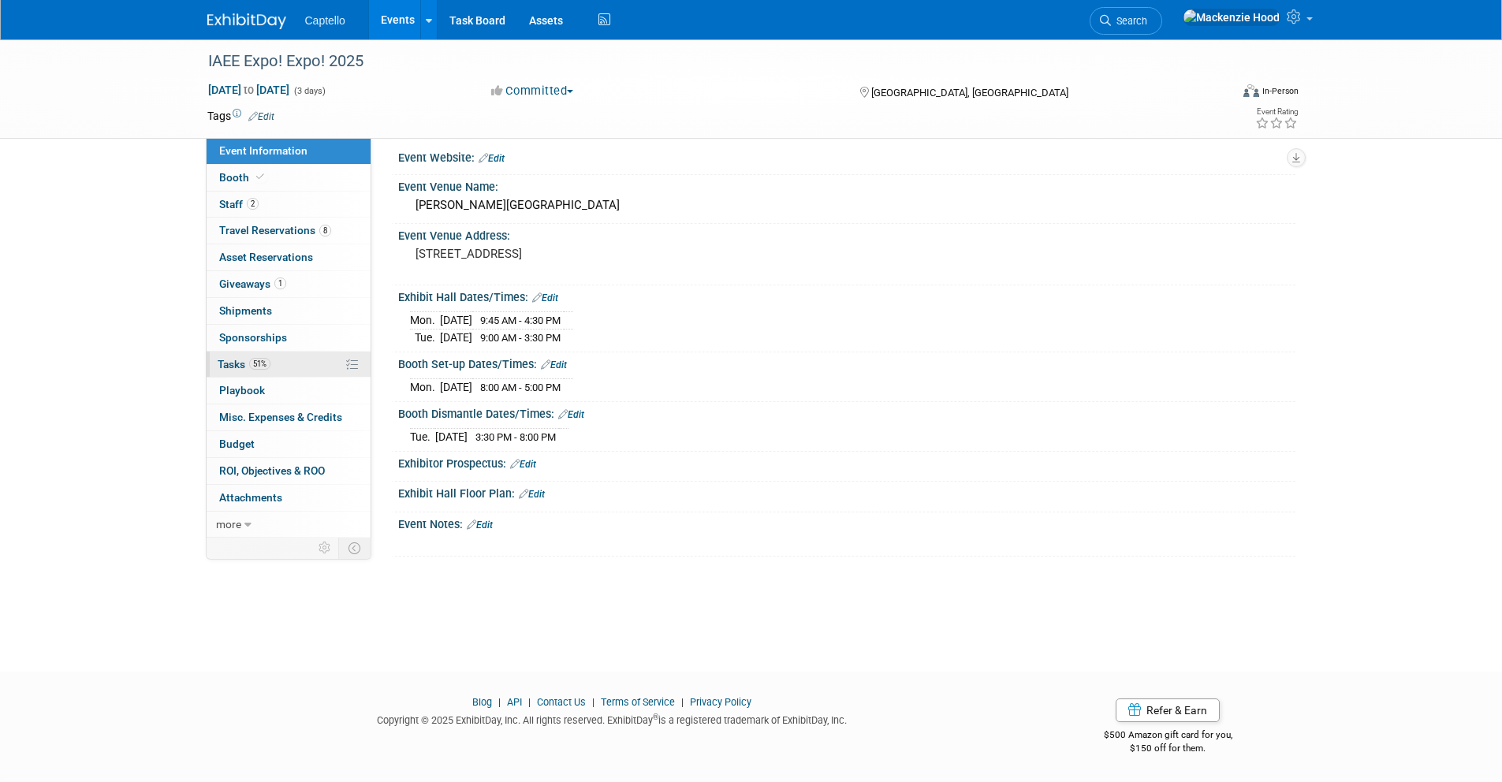
click at [304, 366] on link "51% Tasks 51%" at bounding box center [289, 365] width 164 height 26
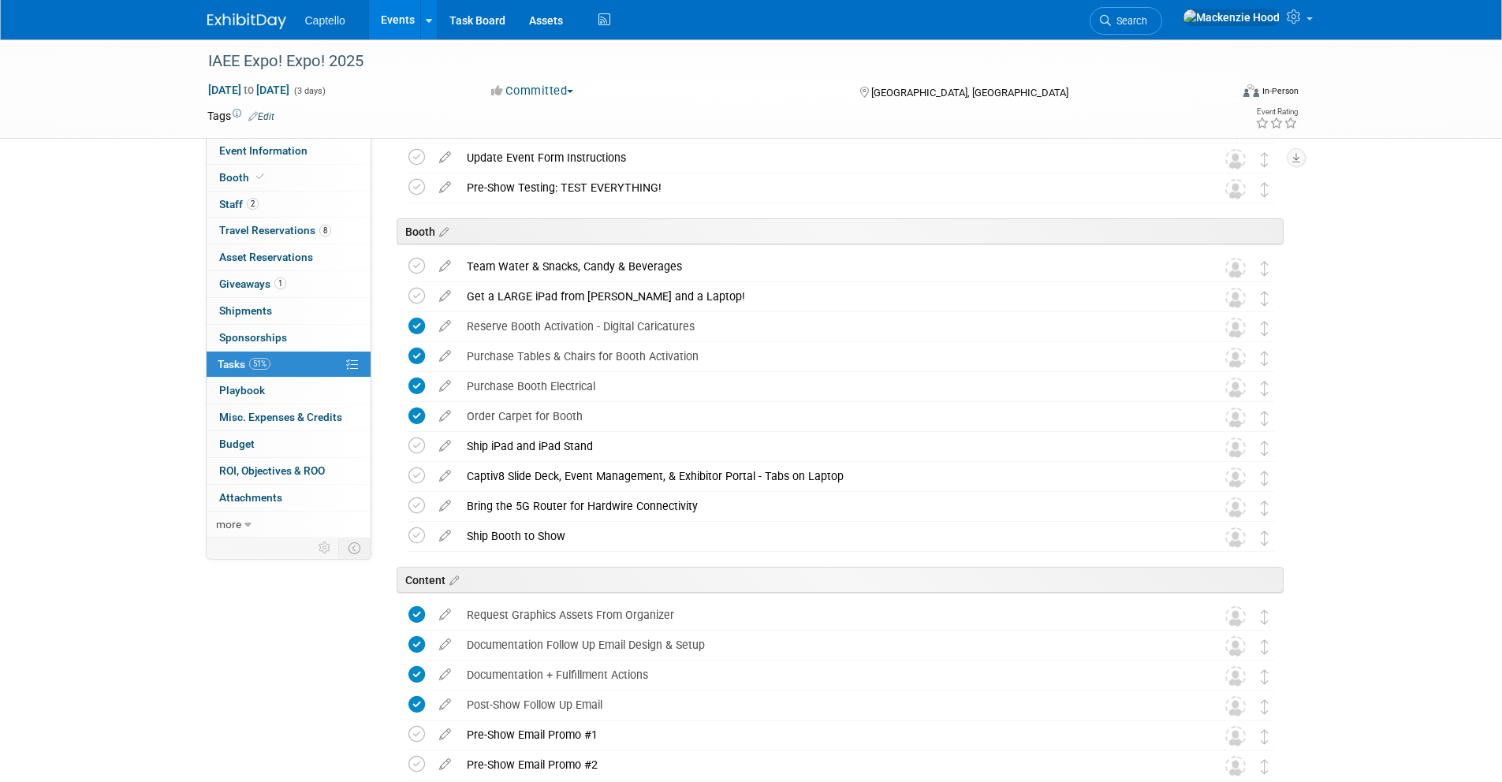
scroll to position [1095, 0]
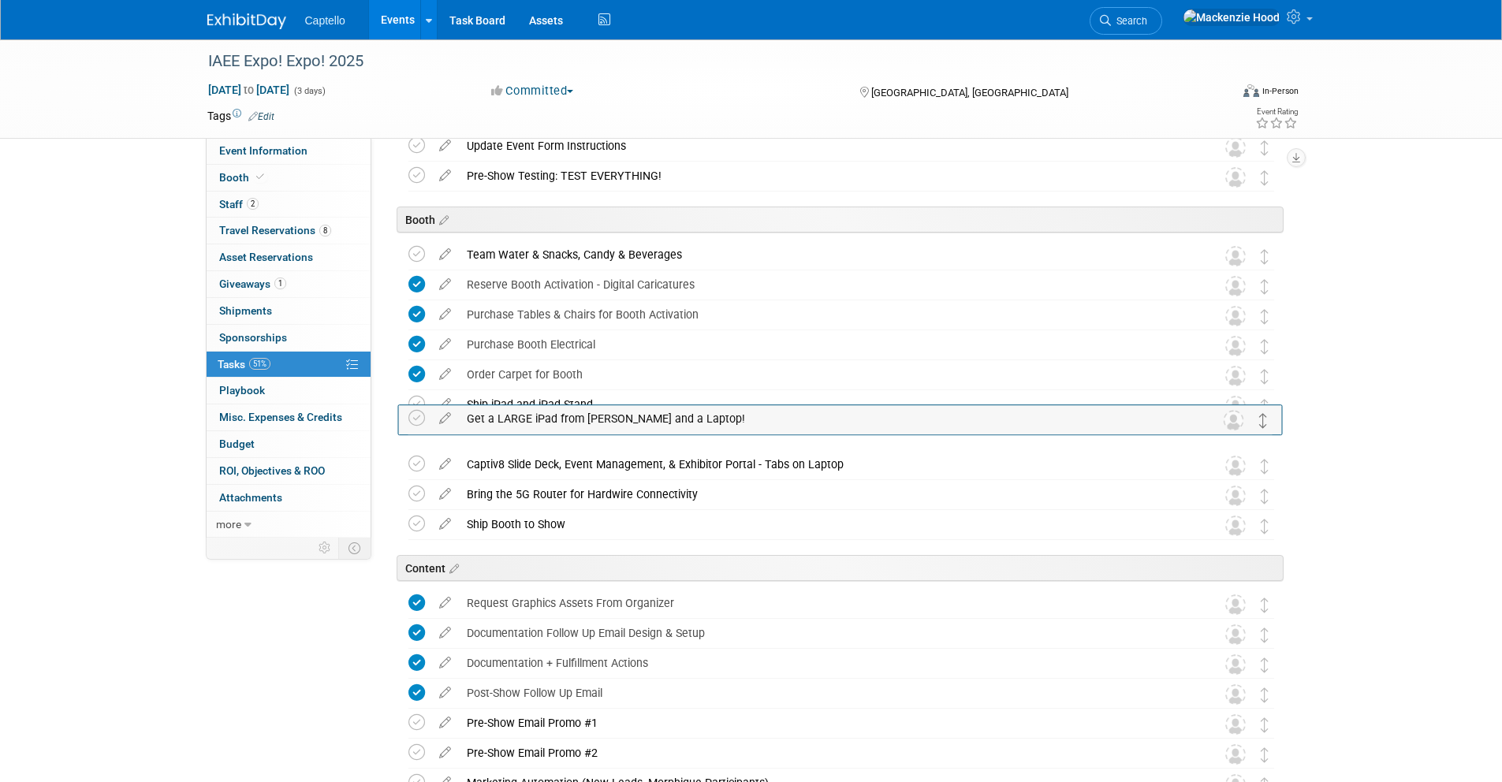
drag, startPoint x: 1266, startPoint y: 281, endPoint x: 1264, endPoint y: 397, distance: 116.7
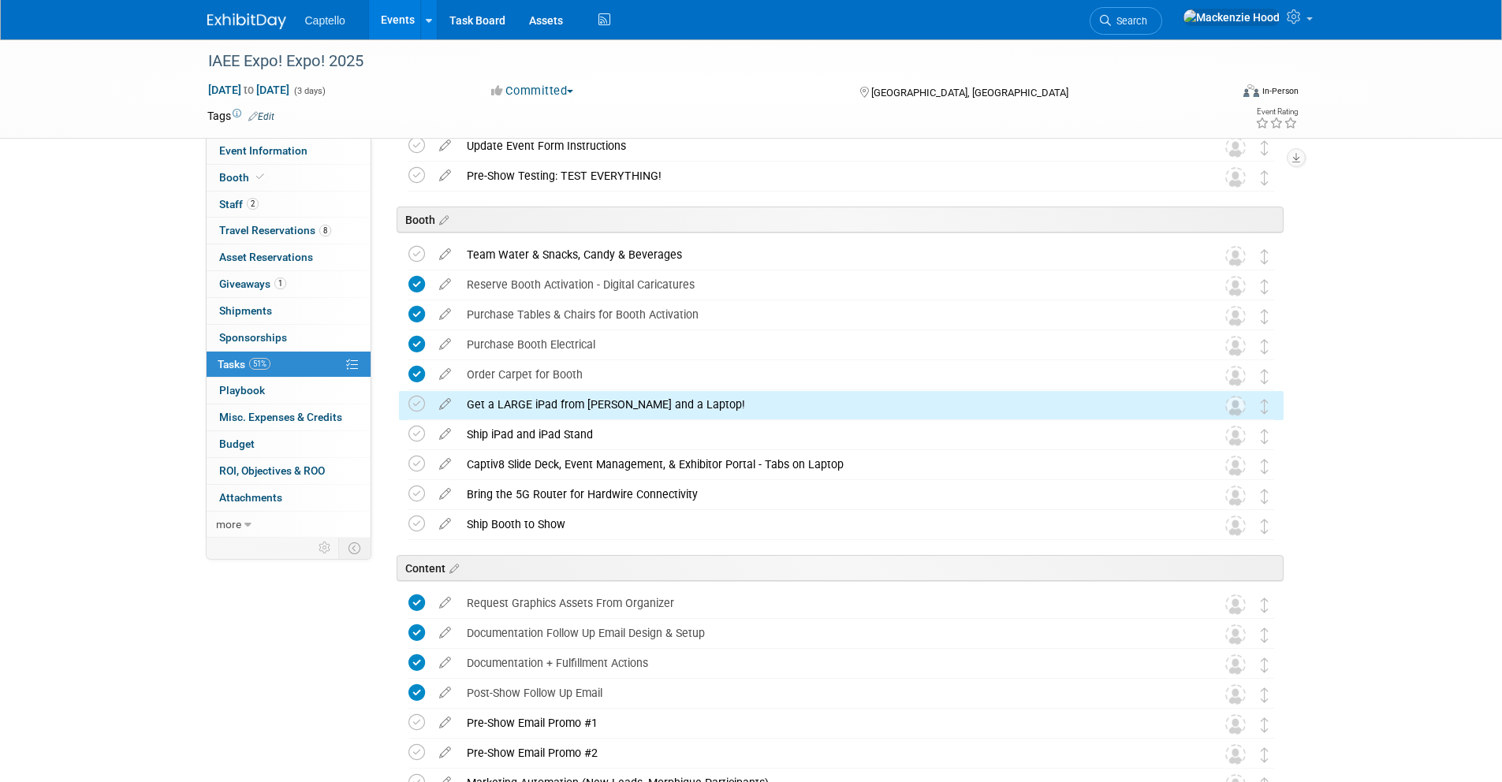
click at [1425, 380] on div "IAEE Expo! Expo! 2025 [DATE] to [DATE] (3 days) [DATE] to [DATE] Committed Comm…" at bounding box center [751, 193] width 1502 height 2499
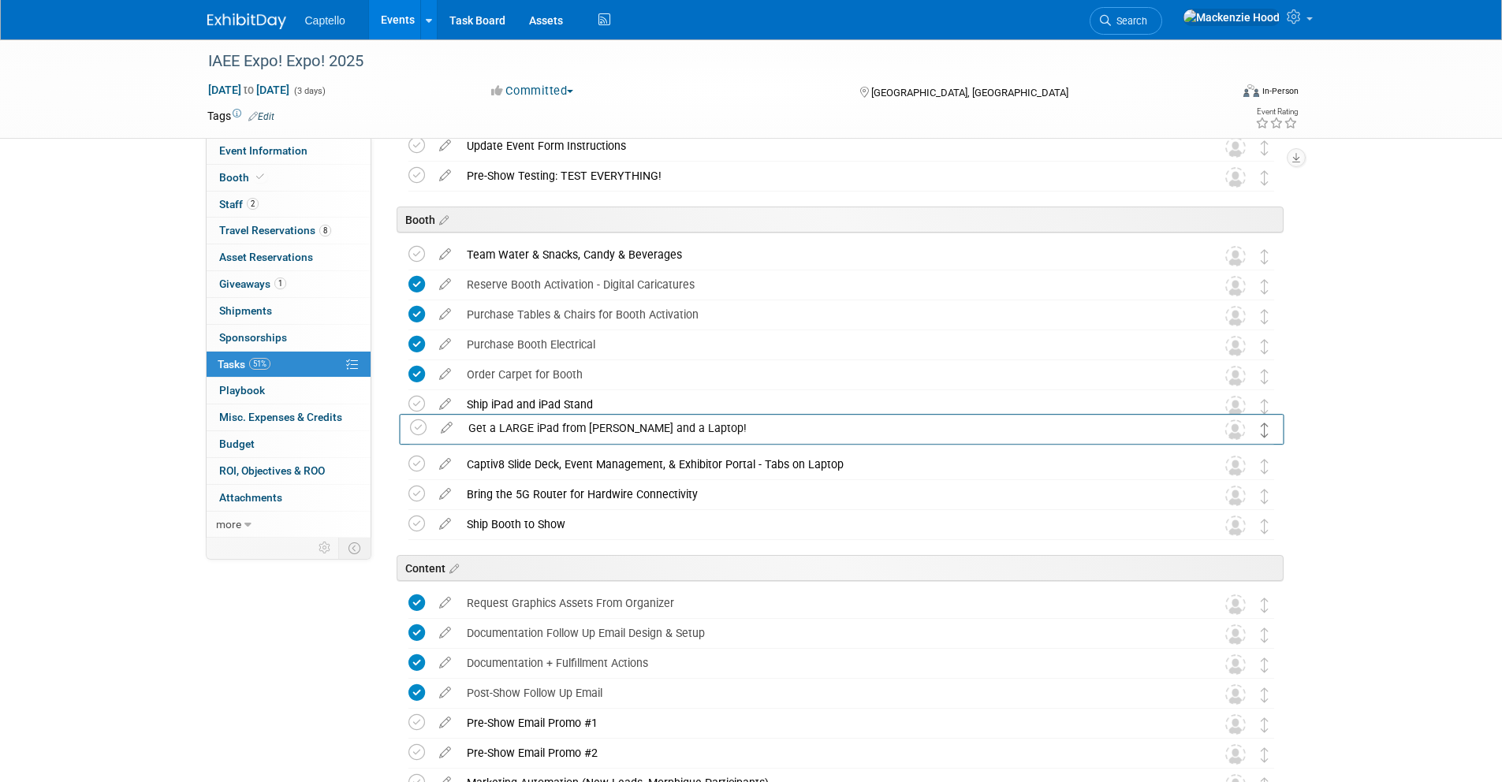
drag, startPoint x: 1266, startPoint y: 412, endPoint x: 1266, endPoint y: 428, distance: 15.8
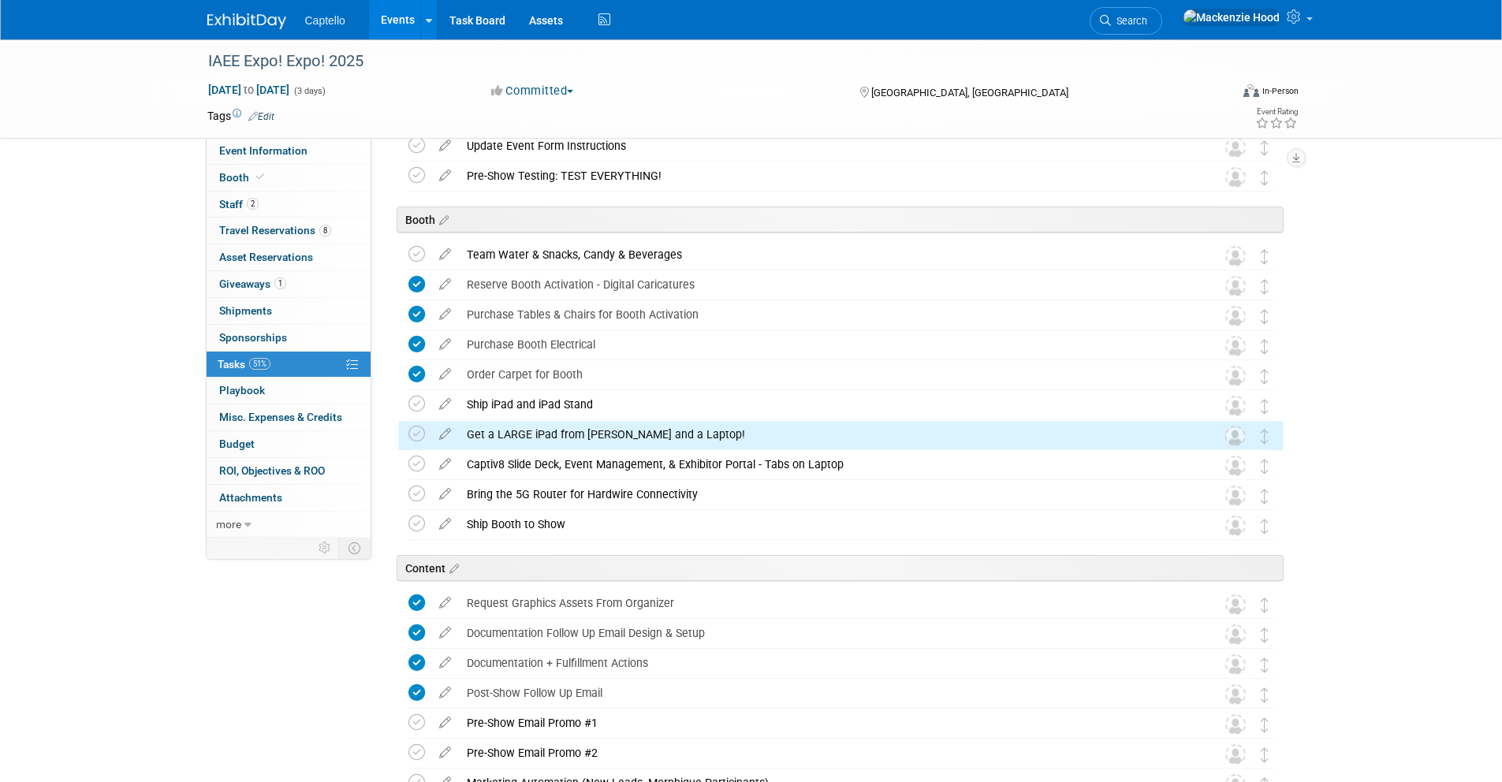
click at [1348, 411] on div "IAEE Expo! Expo! 2025 [DATE] to [DATE] (3 days) [DATE] to [DATE] Committed Comm…" at bounding box center [751, 193] width 1502 height 2499
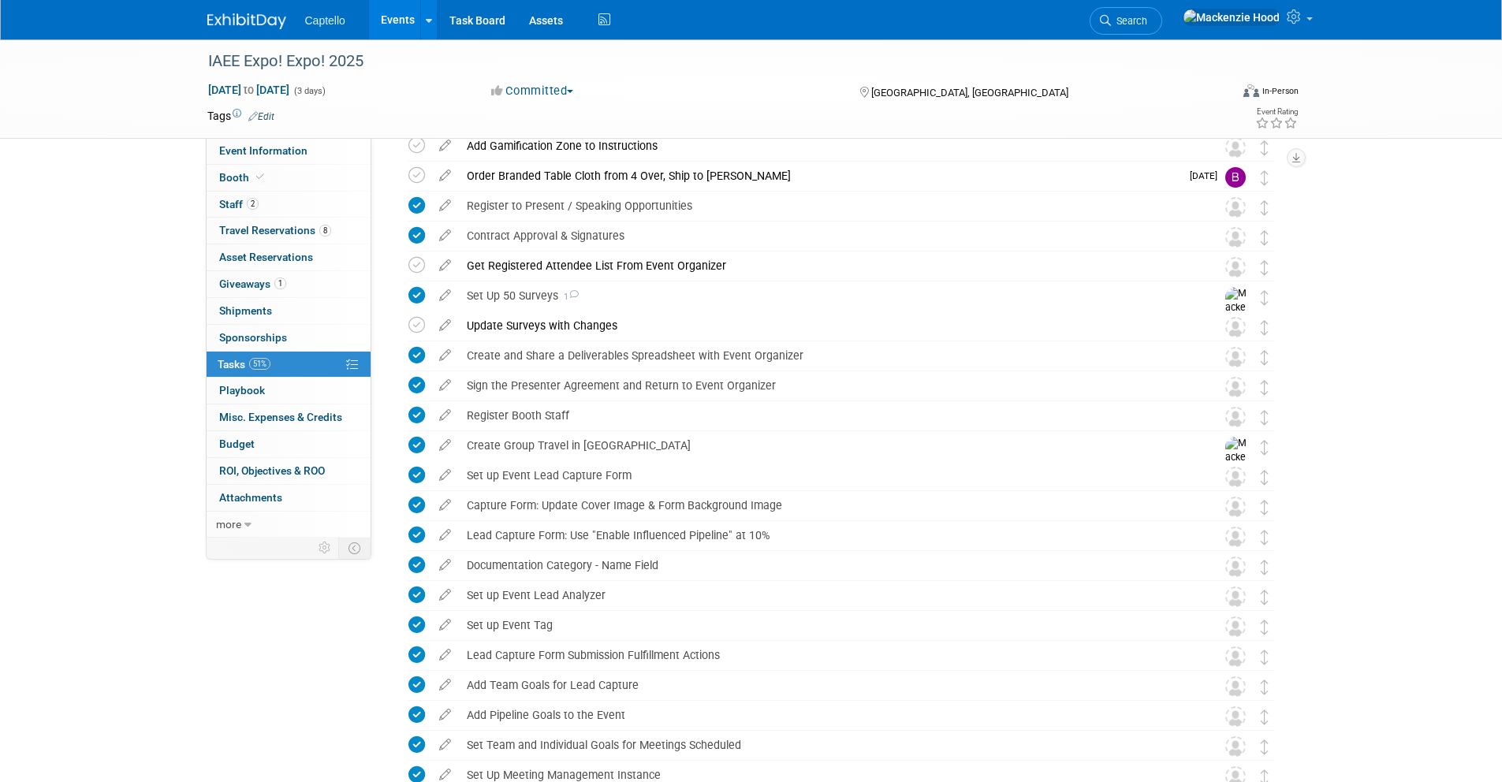
scroll to position [0, 0]
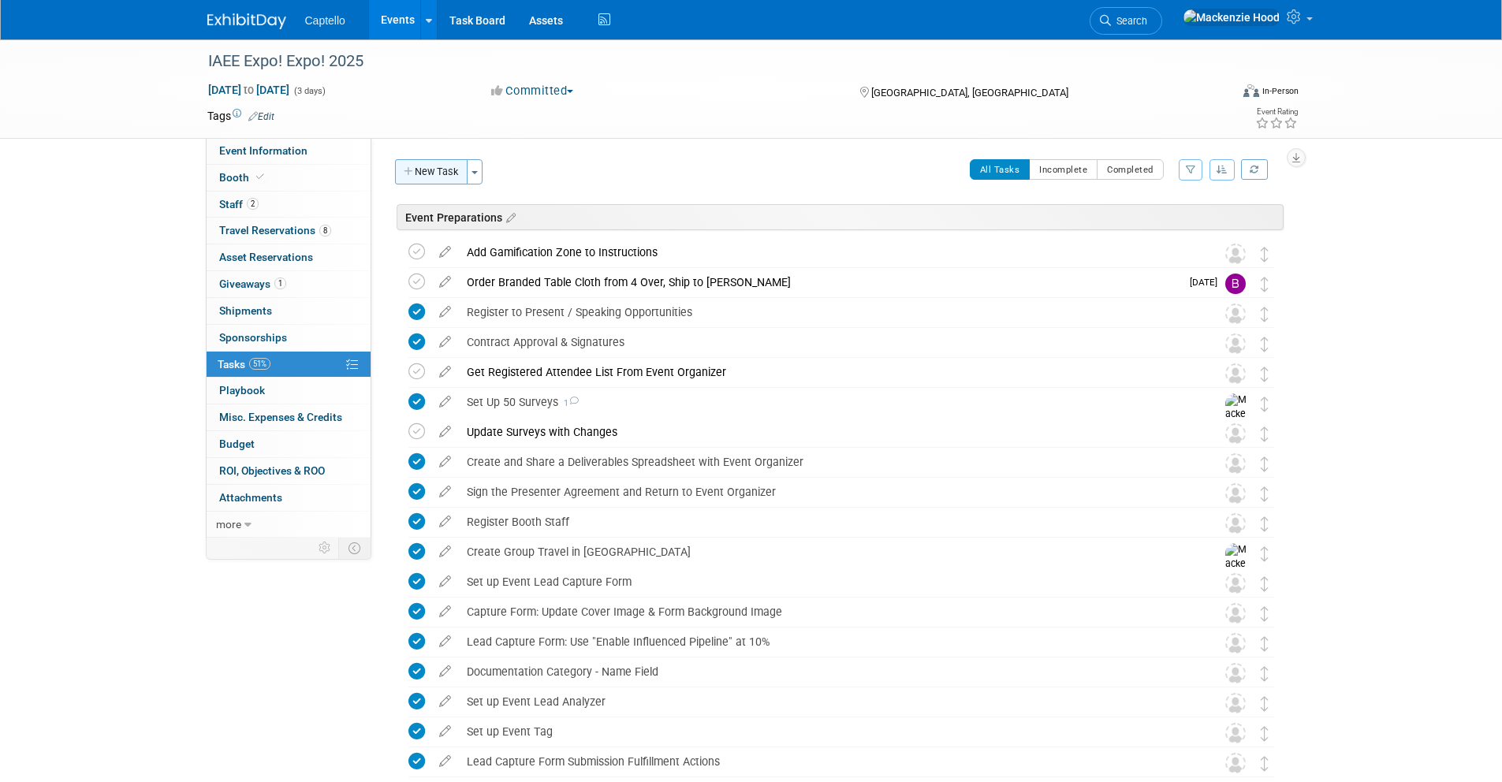
click at [408, 167] on icon "button" at bounding box center [409, 172] width 11 height 10
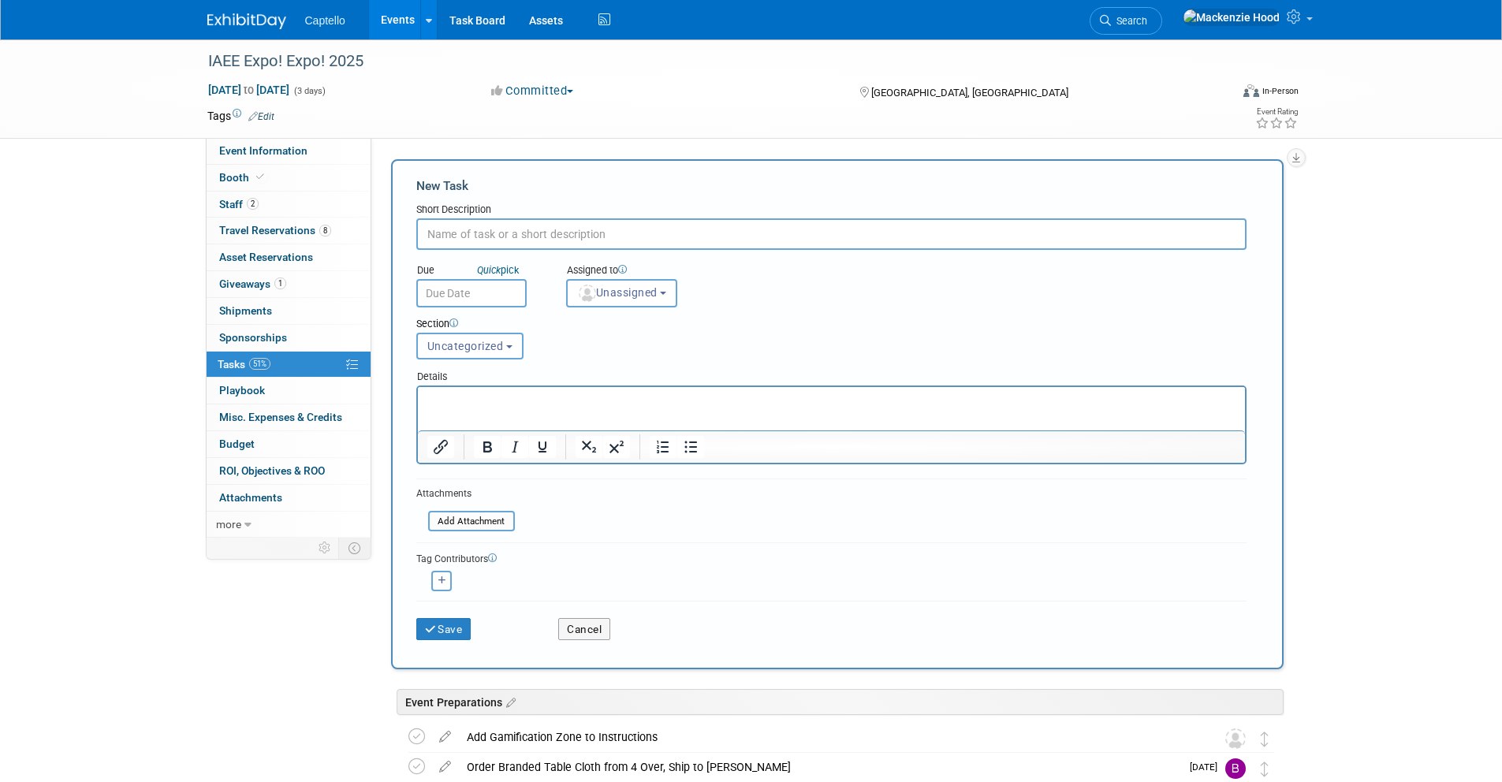
type input "[URL][DOMAIN_NAME]"
click at [477, 406] on p "Rich Text Area. Press ALT-0 for help." at bounding box center [831, 401] width 809 height 16
click at [438, 443] on icon "Insert/edit link" at bounding box center [440, 447] width 19 height 19
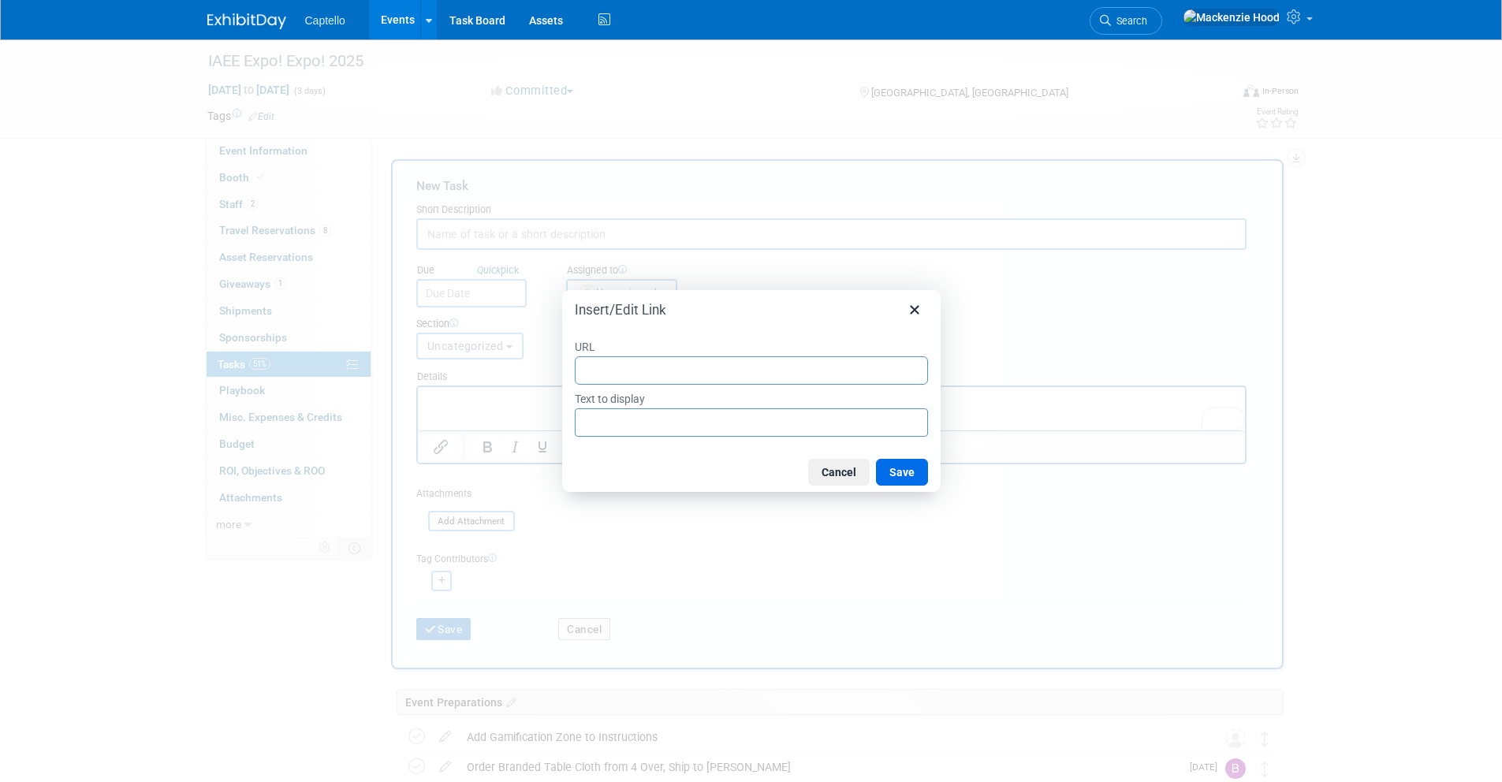
type input "[URL][DOMAIN_NAME]"
click at [916, 477] on button "Save" at bounding box center [902, 472] width 52 height 27
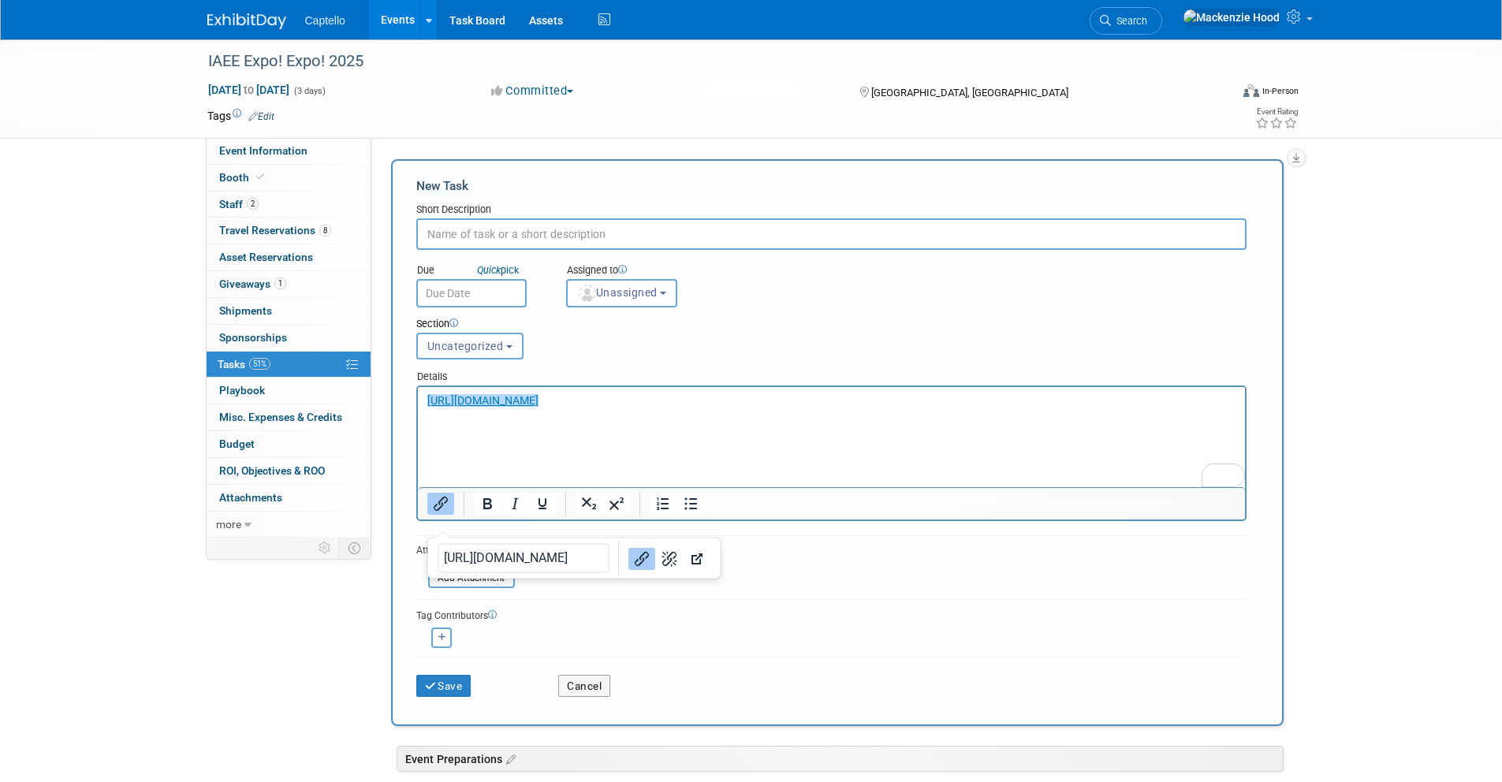
click at [569, 232] on input "text" at bounding box center [831, 234] width 830 height 32
type input "Order Bistro Table and Ship to the Show"
click at [696, 209] on div "Short Description" at bounding box center [831, 211] width 830 height 16
click at [573, 686] on button "Cancel" at bounding box center [584, 686] width 52 height 22
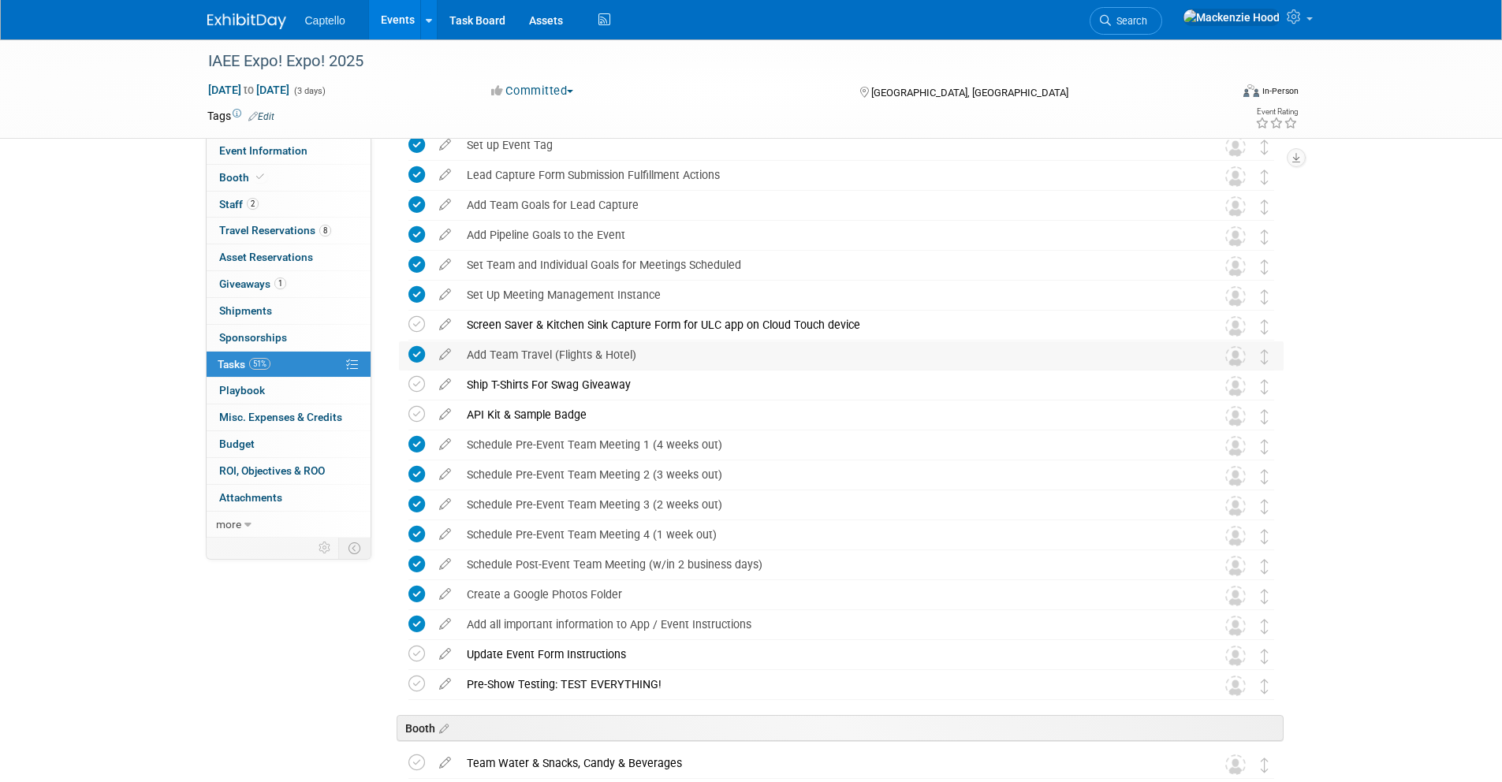
scroll to position [0, 0]
